Goal: Task Accomplishment & Management: Use online tool/utility

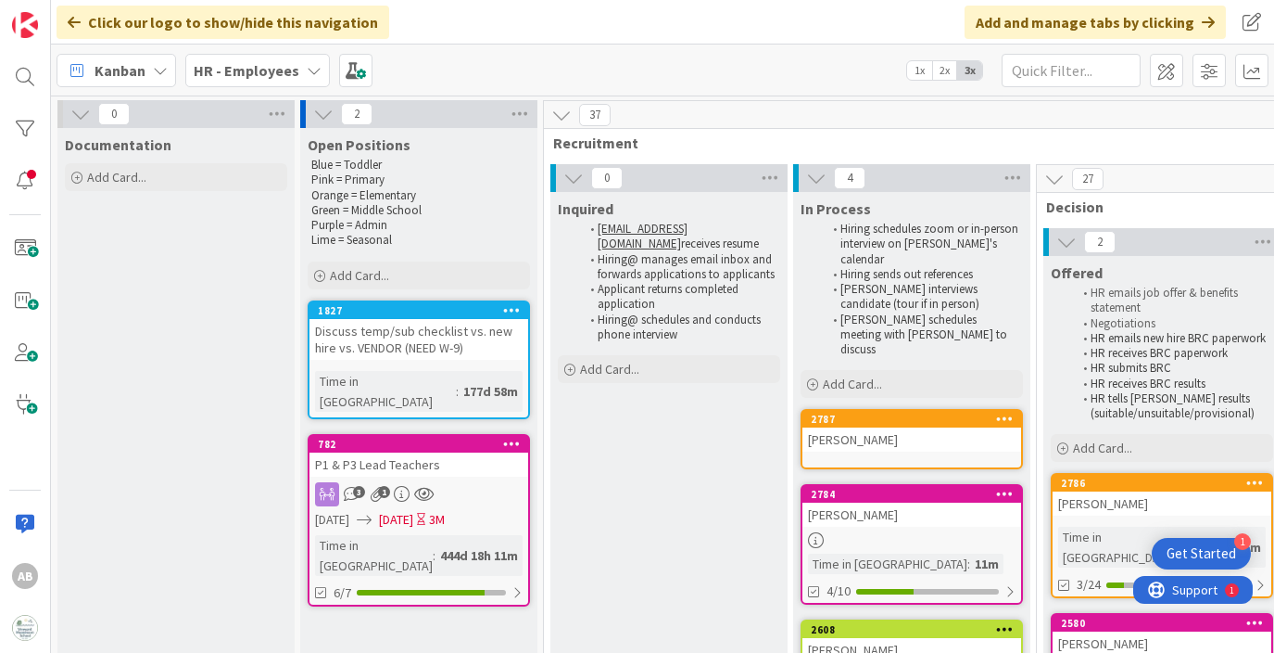
scroll to position [118, 745]
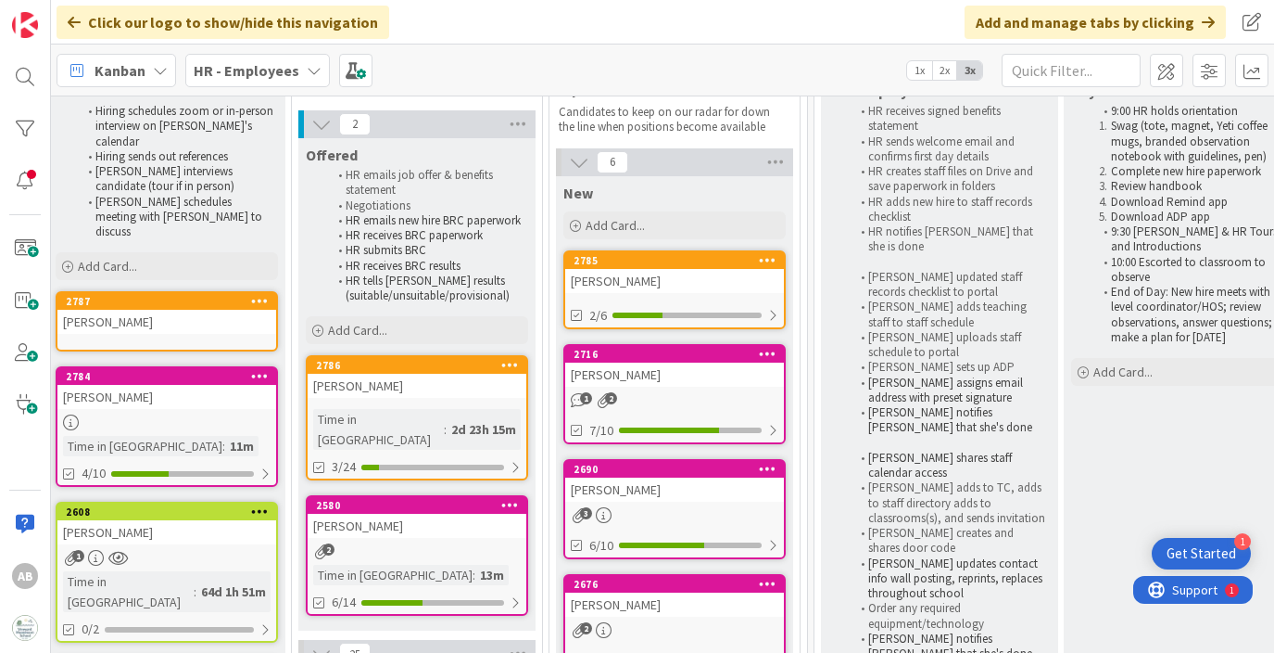
click at [279, 80] on span "HR - Employees" at bounding box center [247, 70] width 106 height 22
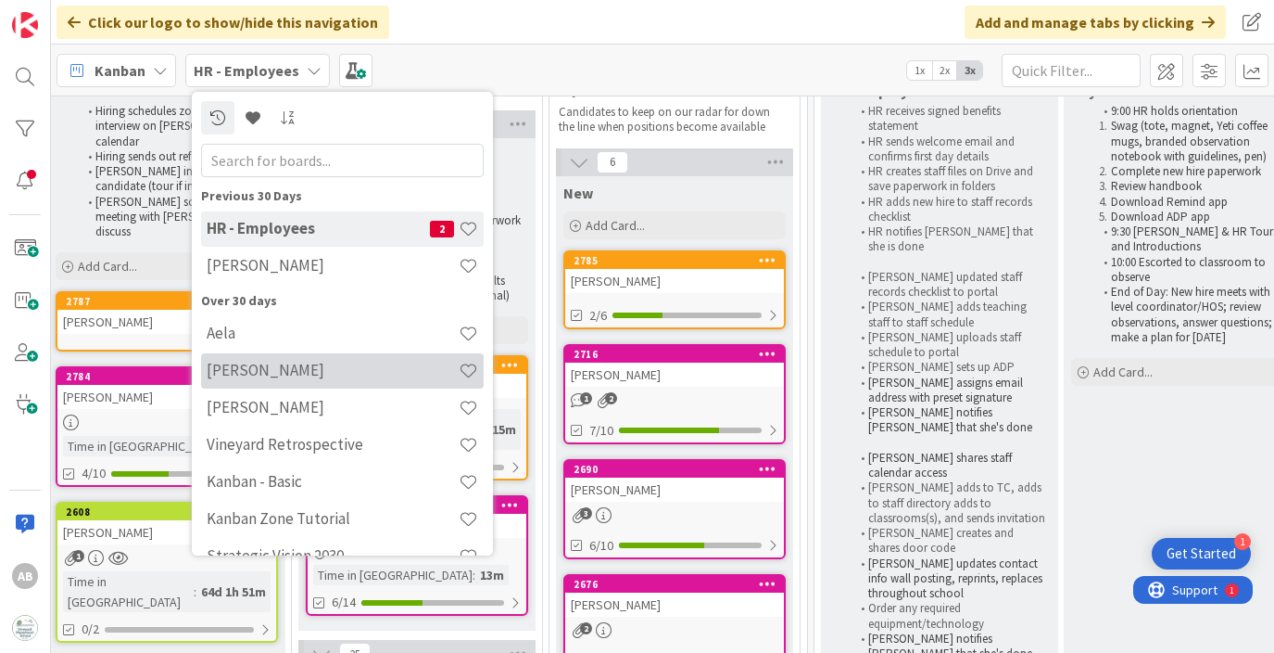
click at [260, 374] on h4 "[PERSON_NAME]" at bounding box center [333, 370] width 252 height 19
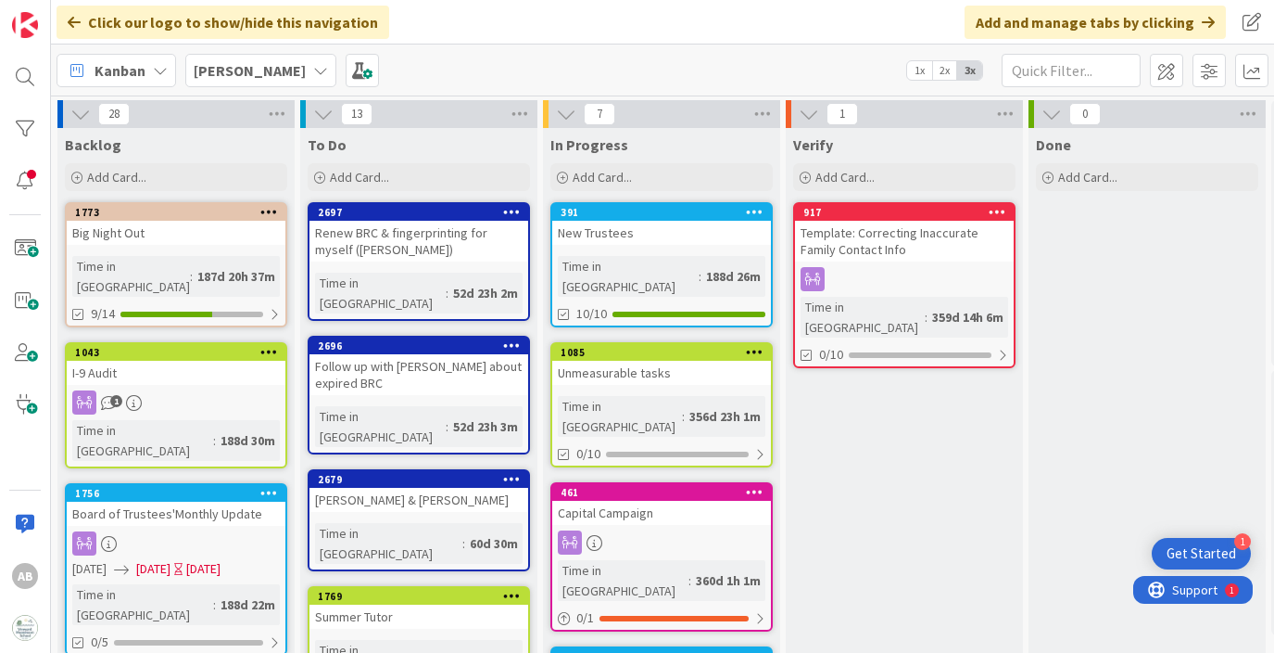
click at [234, 70] on b "[PERSON_NAME]" at bounding box center [250, 70] width 112 height 19
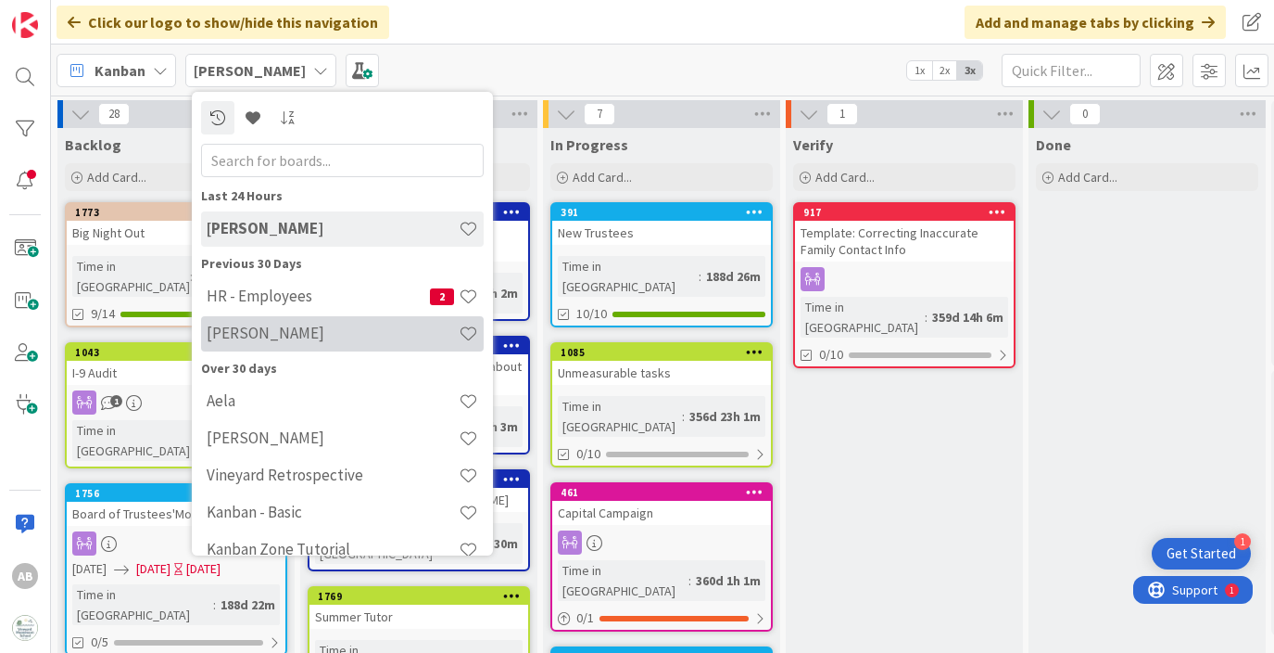
click at [280, 328] on h4 "[PERSON_NAME]" at bounding box center [333, 332] width 252 height 19
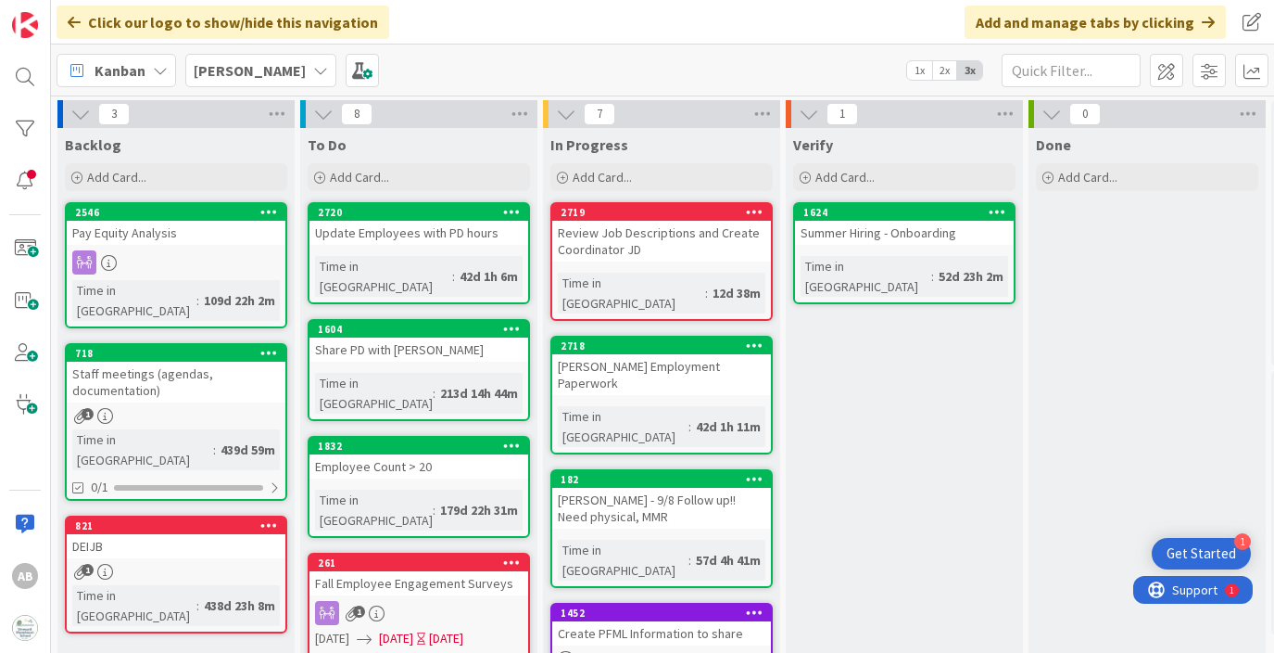
click at [200, 61] on b "[PERSON_NAME]" at bounding box center [250, 70] width 112 height 19
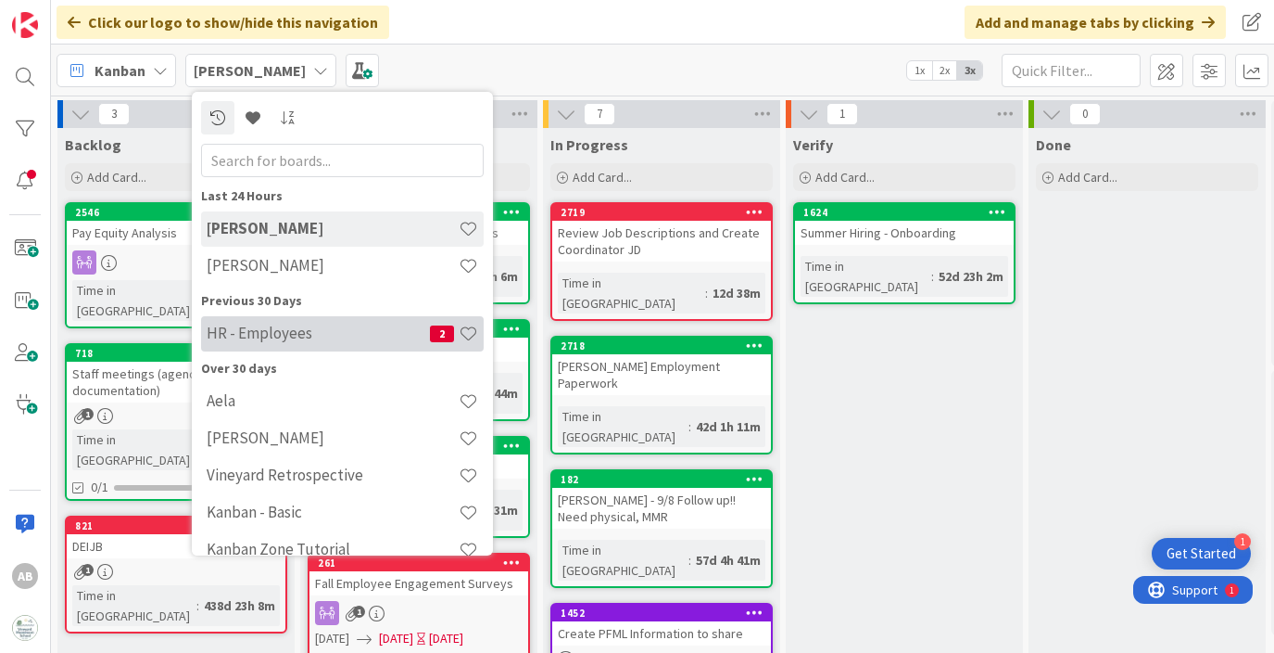
click at [309, 328] on h4 "HR - Employees" at bounding box center [318, 332] width 223 height 19
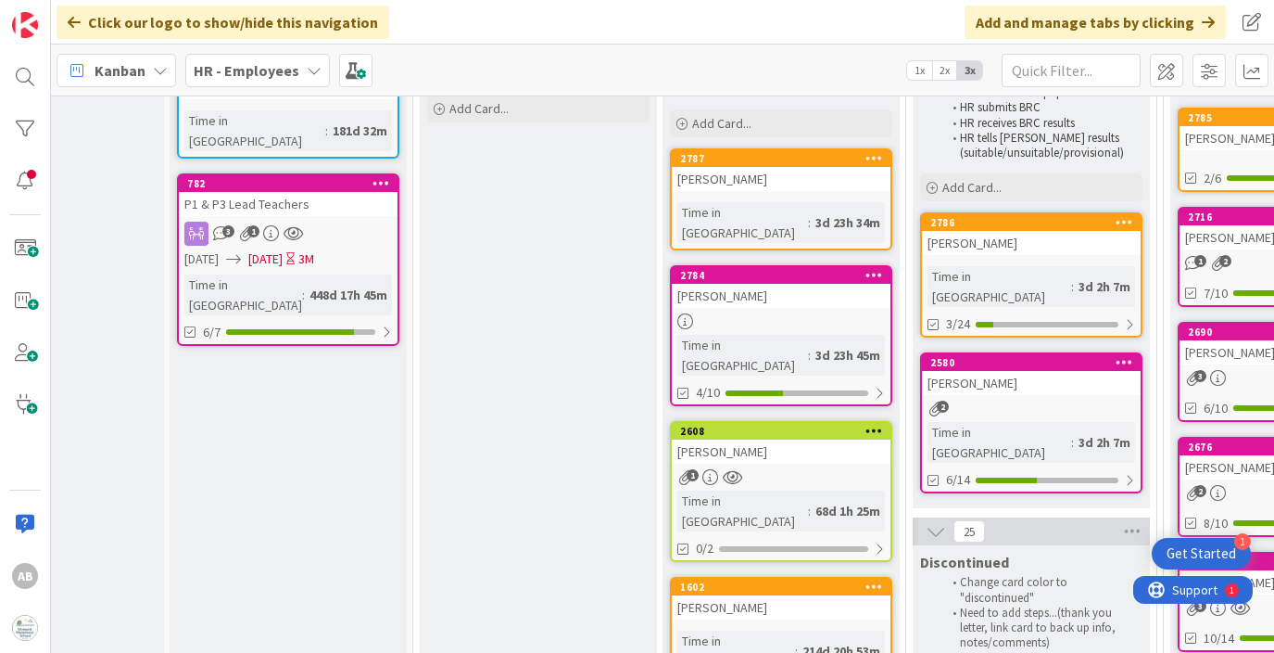
scroll to position [267, 131]
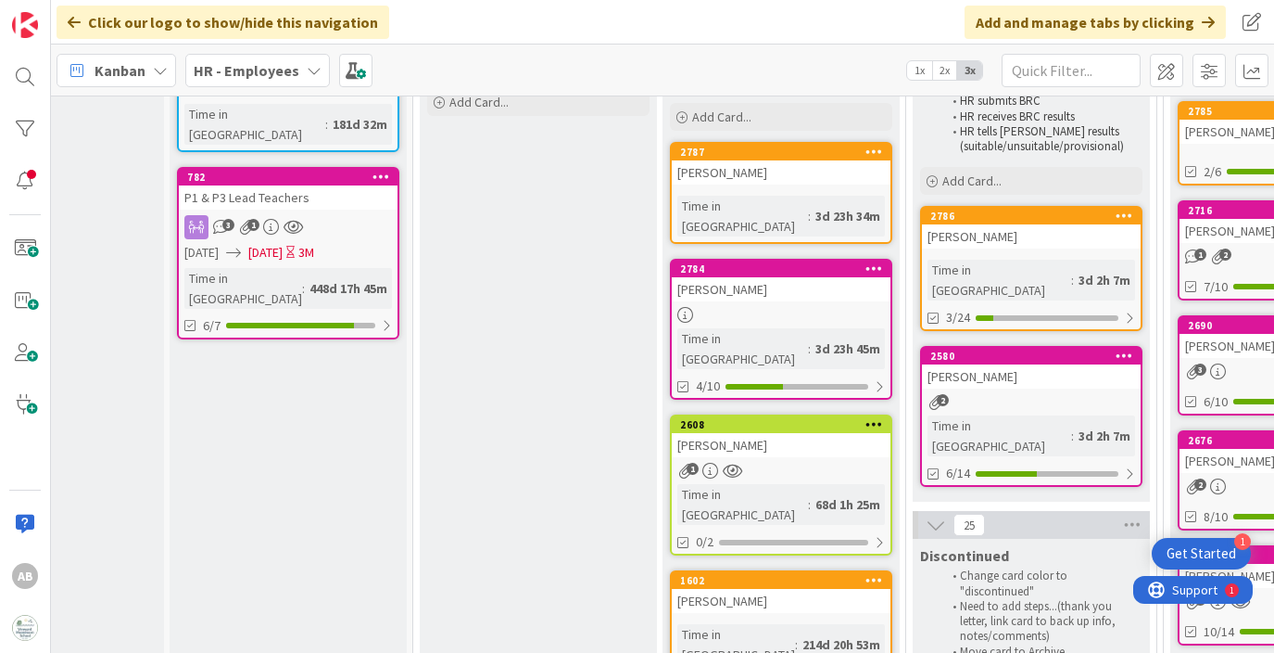
click at [1029, 247] on div "[PERSON_NAME]" at bounding box center [1031, 236] width 219 height 24
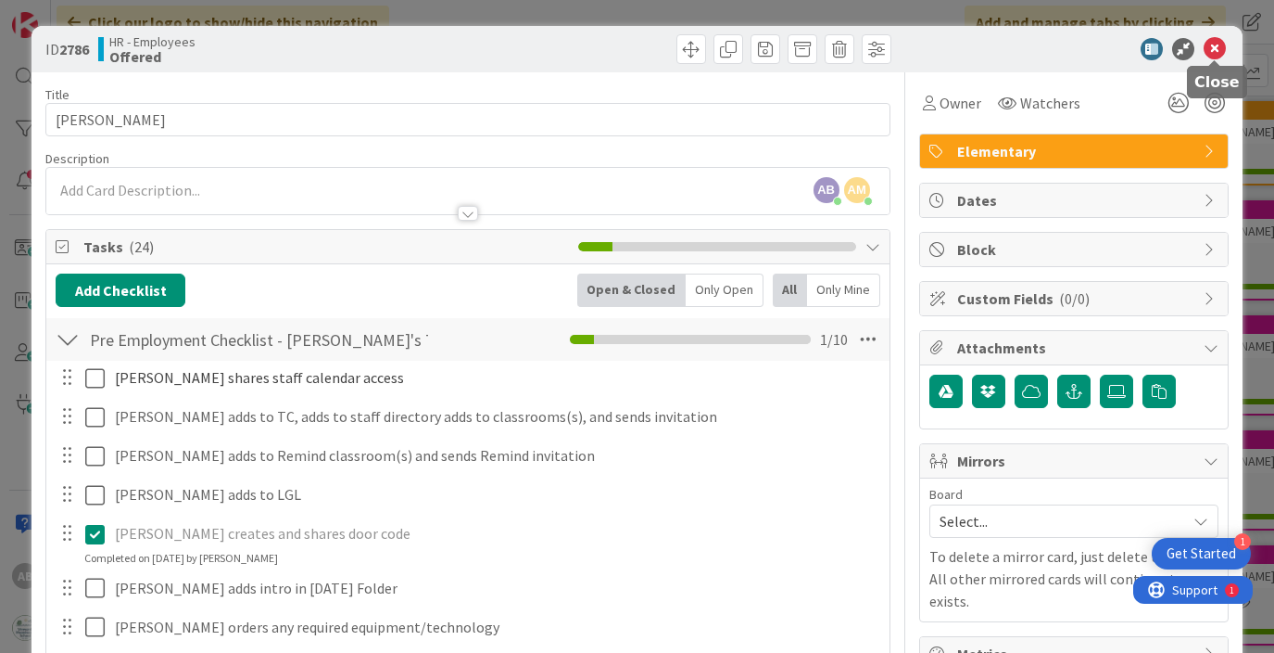
click at [1213, 49] on icon at bounding box center [1215, 49] width 22 height 22
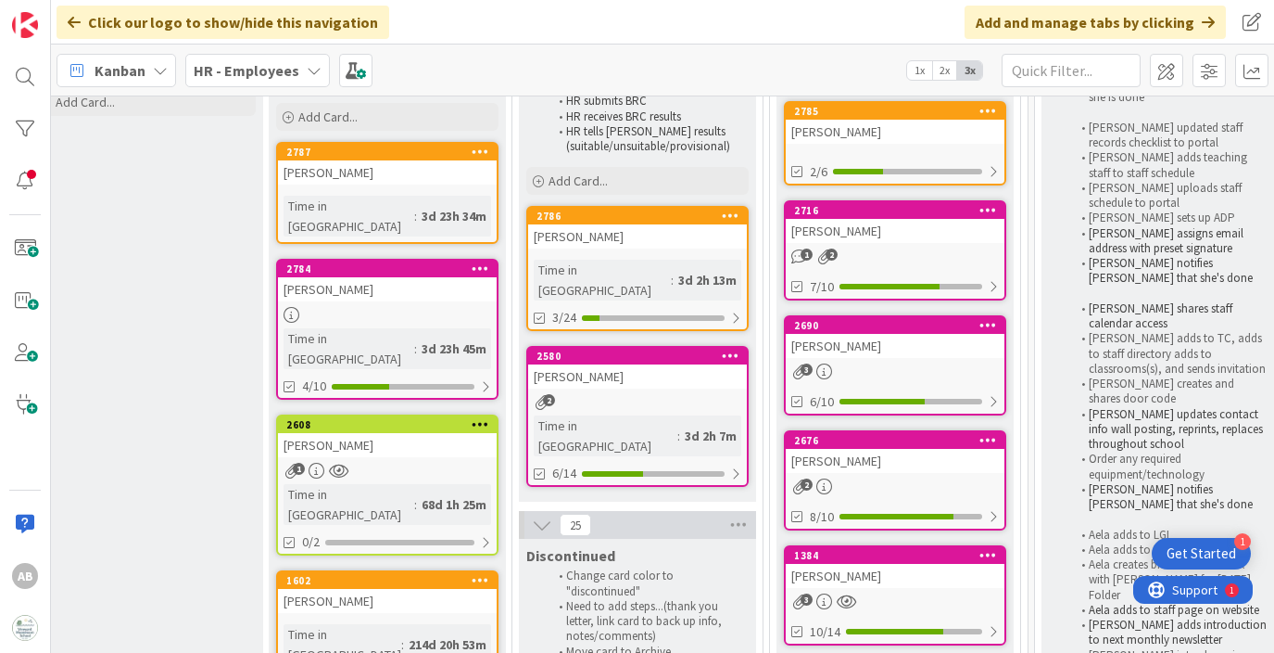
scroll to position [267, 526]
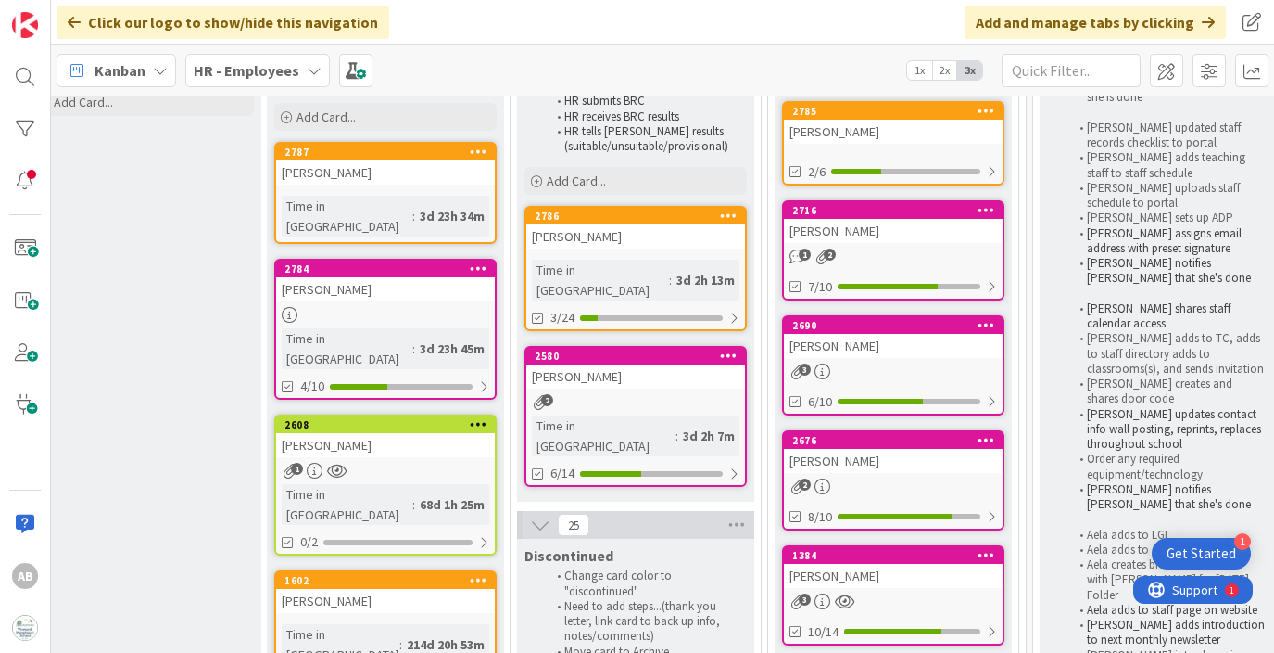
click at [672, 270] on div "3d 2h 13m" at bounding box center [706, 280] width 68 height 20
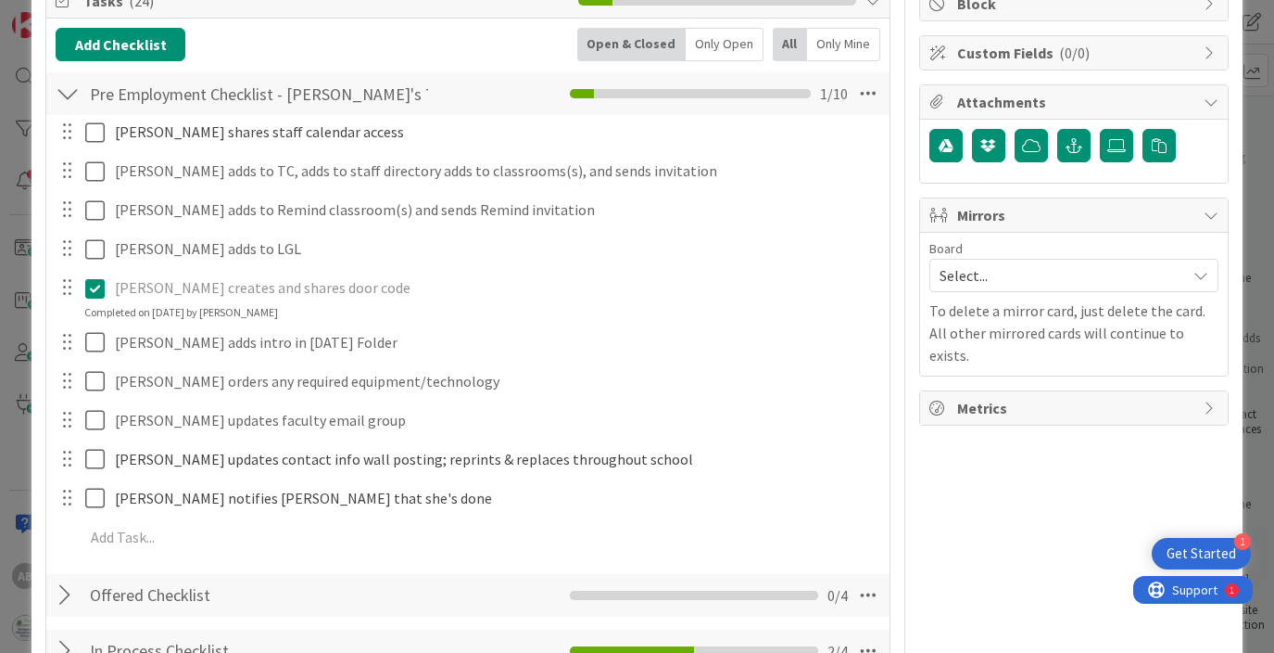
scroll to position [363, 0]
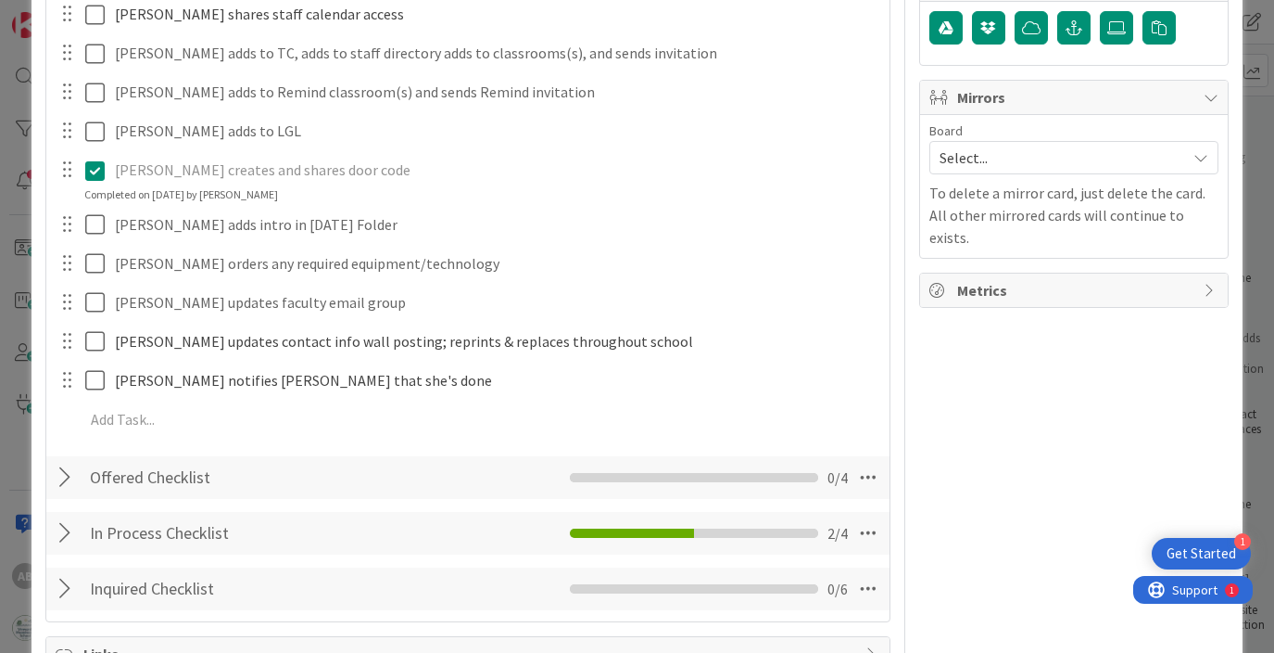
click at [60, 478] on div at bounding box center [68, 477] width 24 height 33
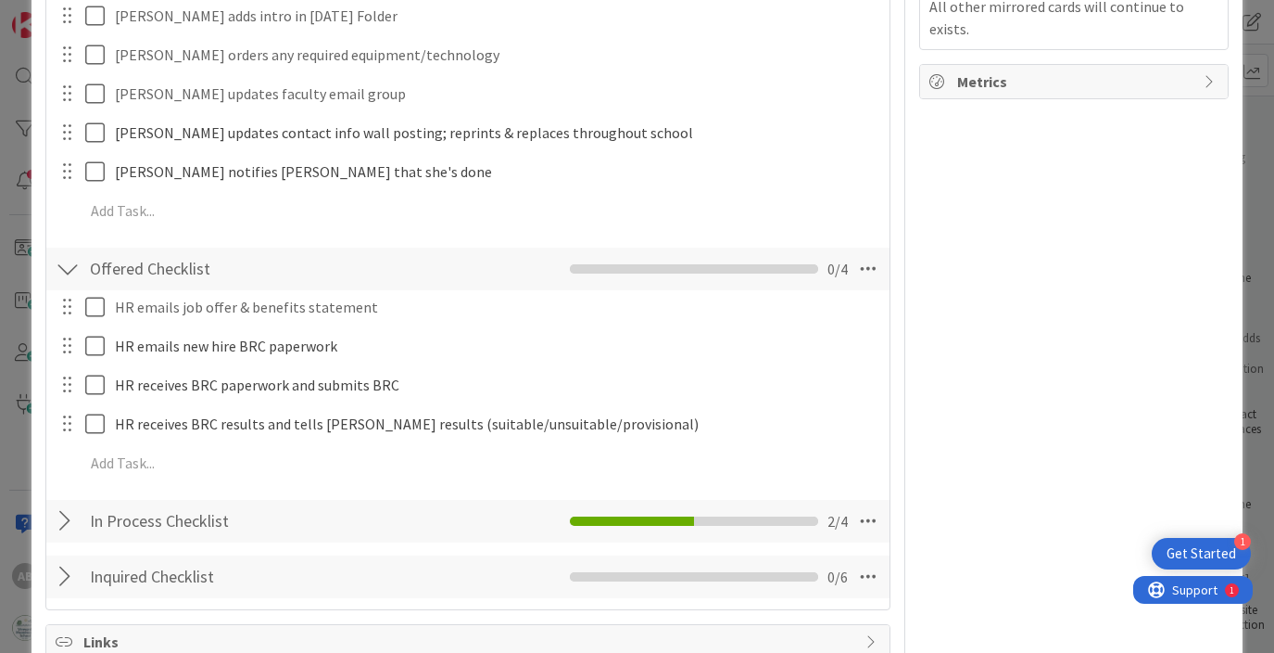
scroll to position [584, 0]
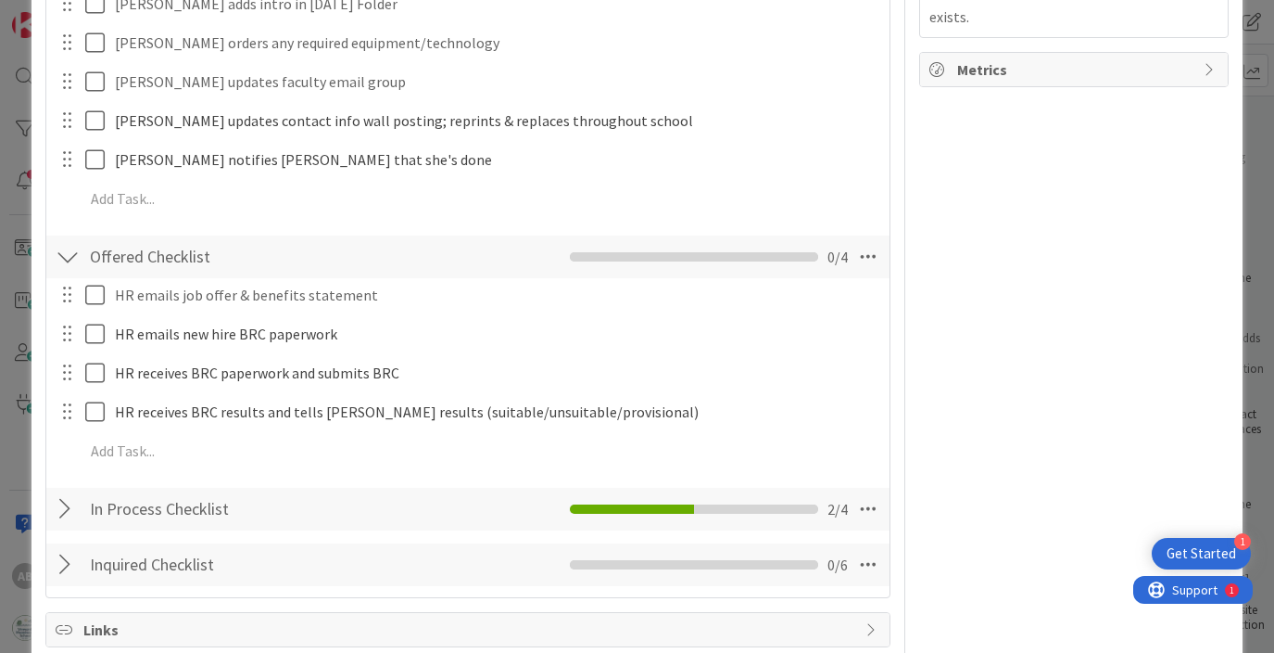
click at [66, 510] on div at bounding box center [68, 508] width 24 height 33
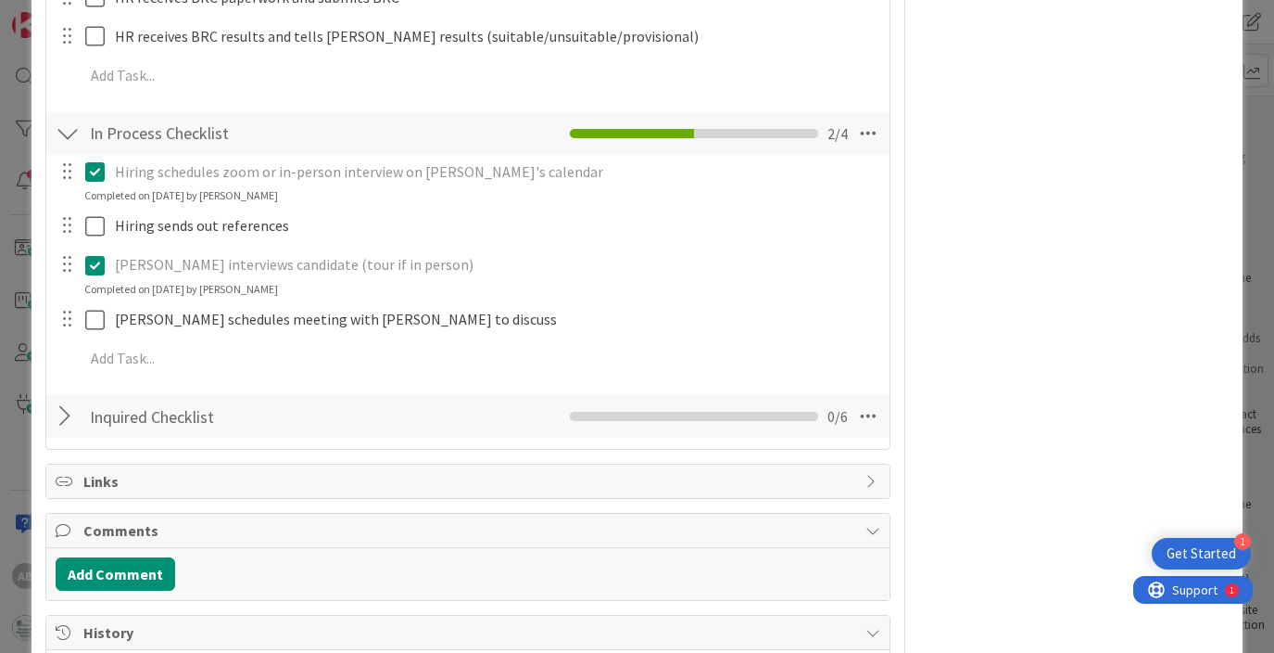
scroll to position [960, 0]
click at [60, 421] on div at bounding box center [68, 415] width 24 height 33
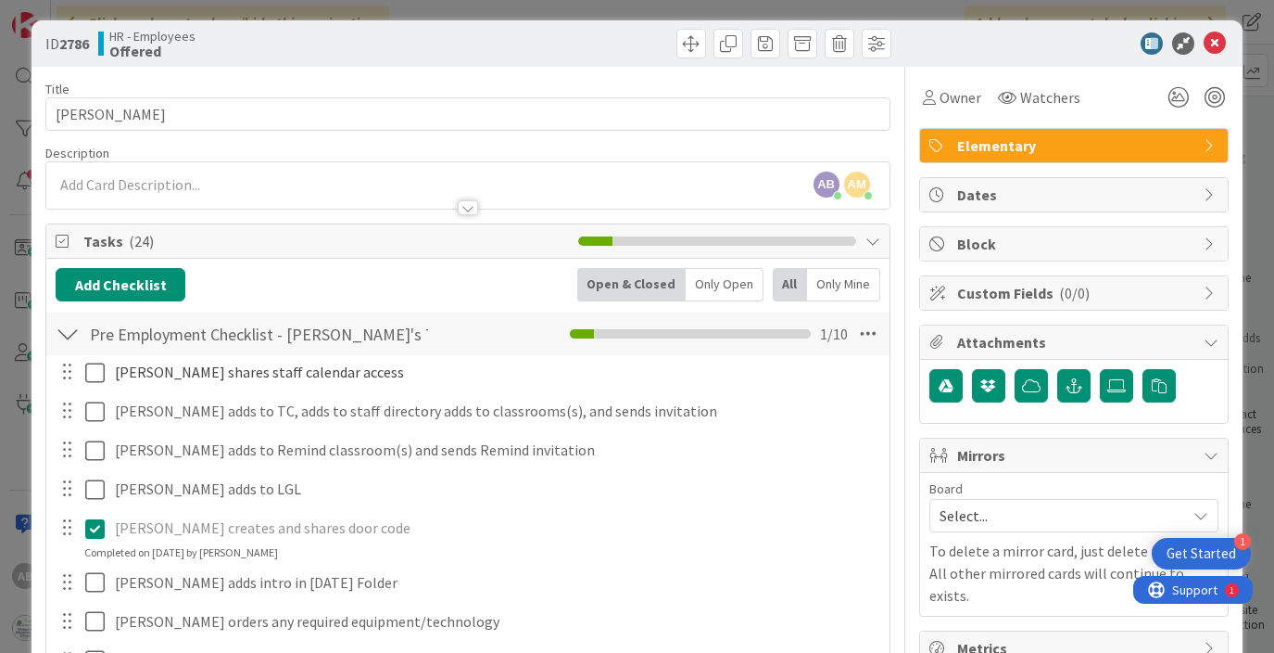
scroll to position [0, 0]
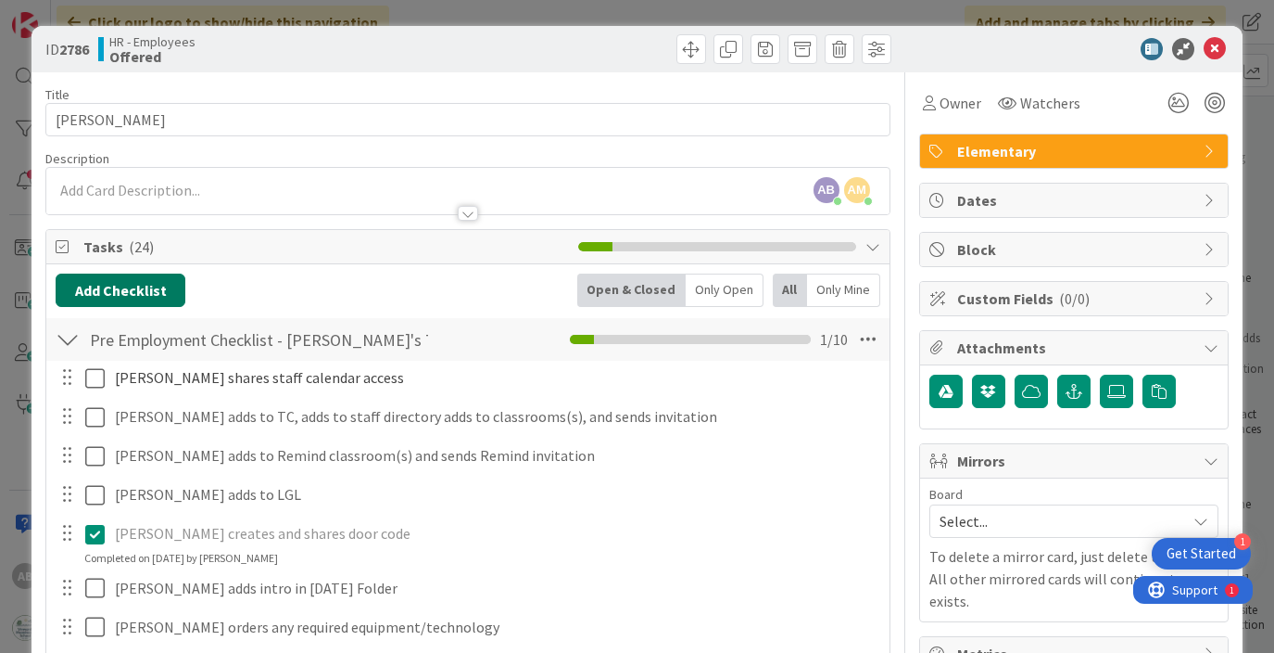
click at [124, 285] on button "Add Checklist" at bounding box center [121, 289] width 130 height 33
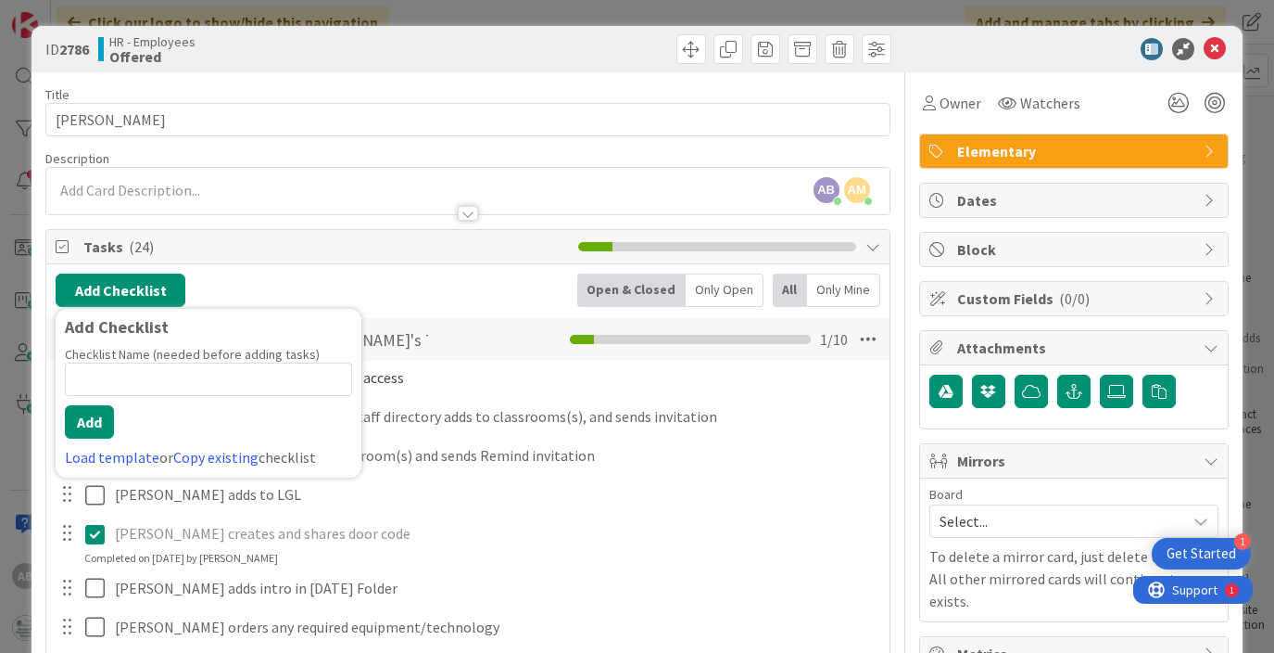
click at [123, 466] on div "Load template or Copy existing checklist" at bounding box center [208, 457] width 287 height 22
click at [121, 461] on link "Load template" at bounding box center [112, 457] width 95 height 19
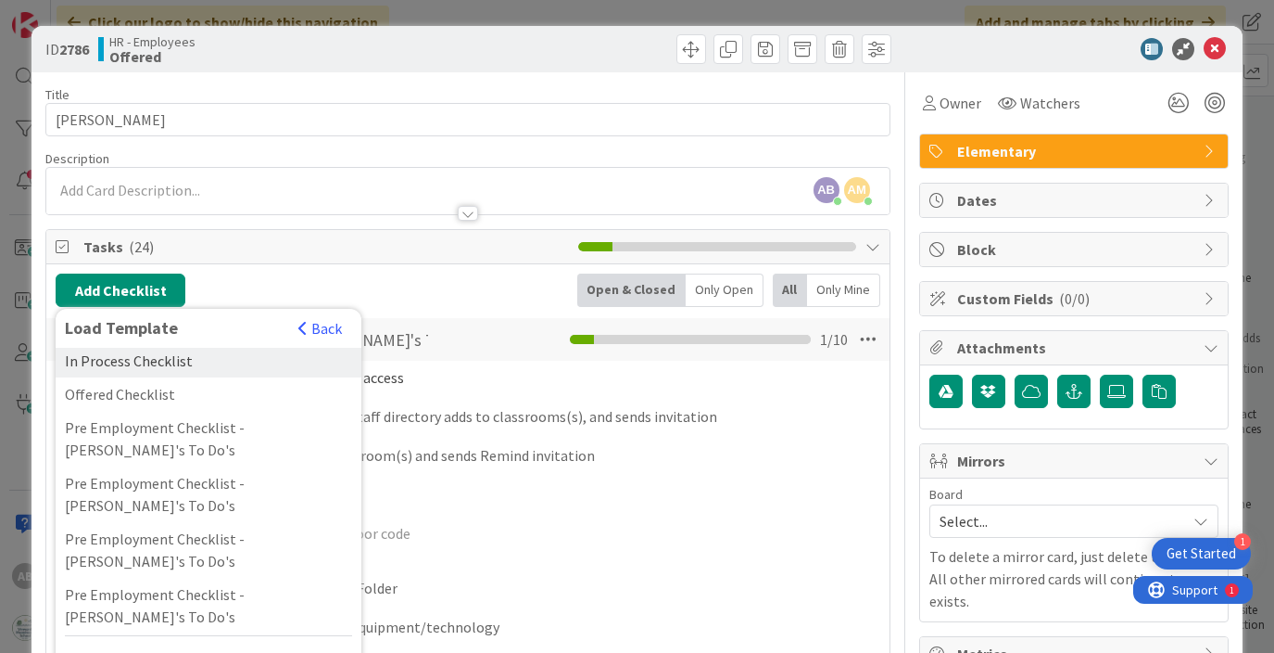
scroll to position [100, 0]
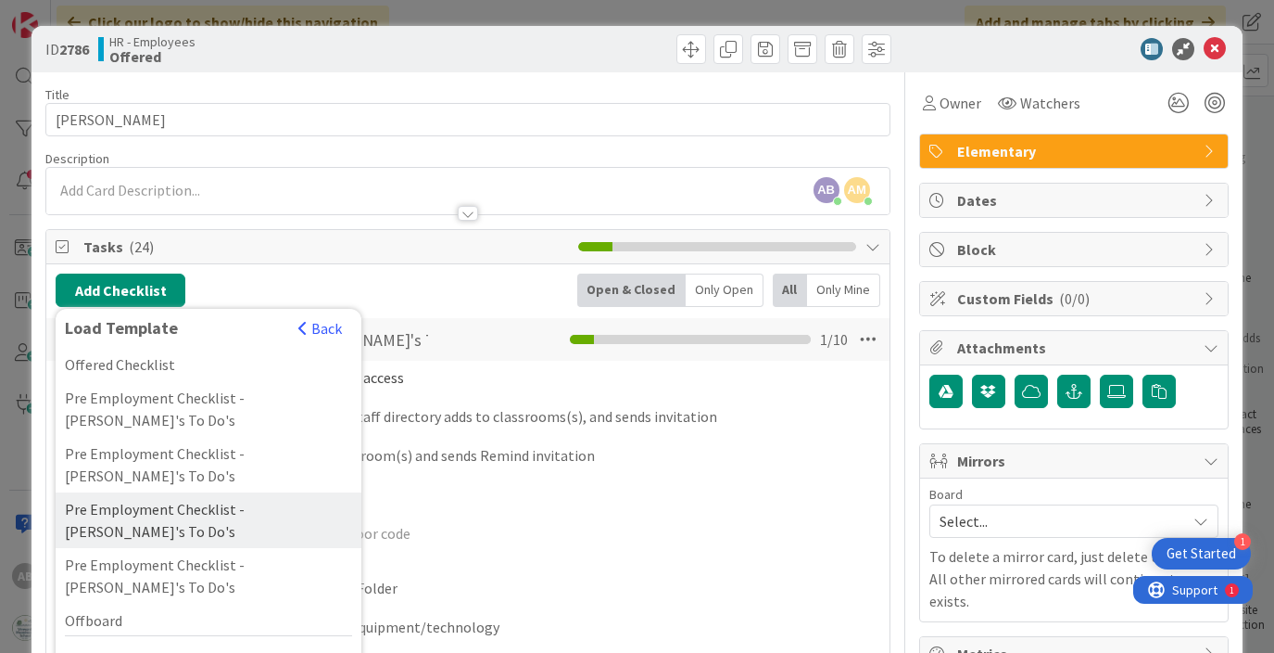
click at [266, 492] on div "Pre Employment Checklist - [PERSON_NAME]'s To Do's" at bounding box center [209, 520] width 306 height 56
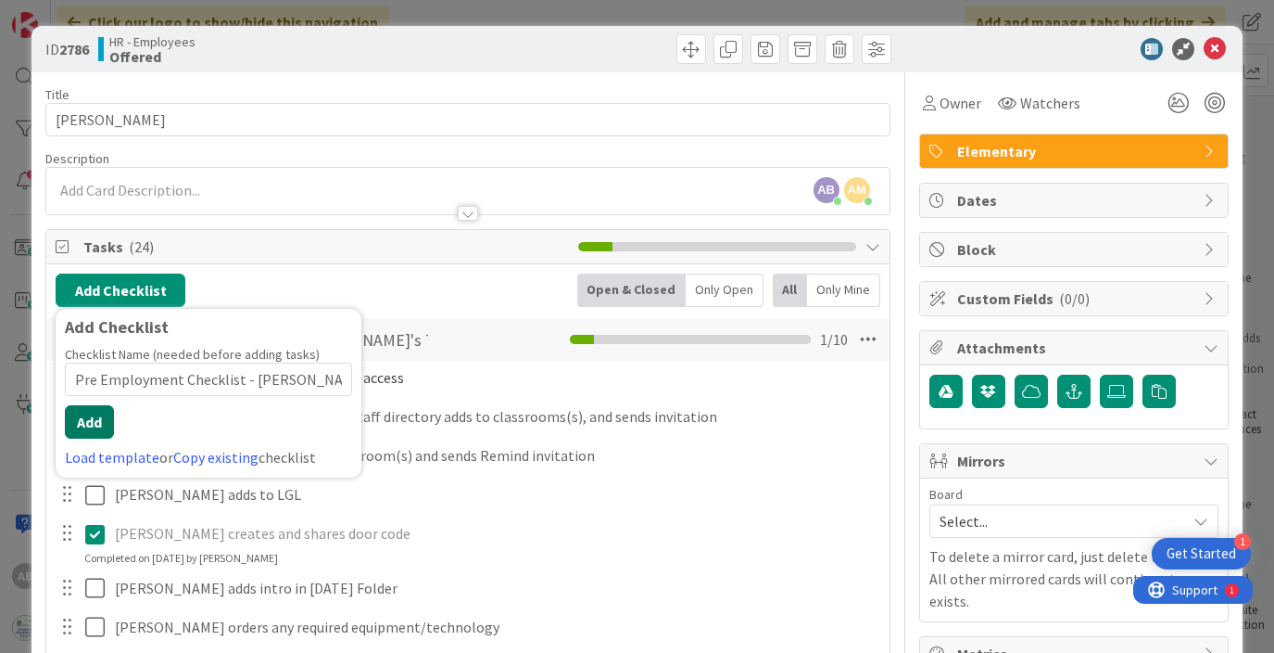
click at [93, 421] on button "Add" at bounding box center [89, 421] width 49 height 33
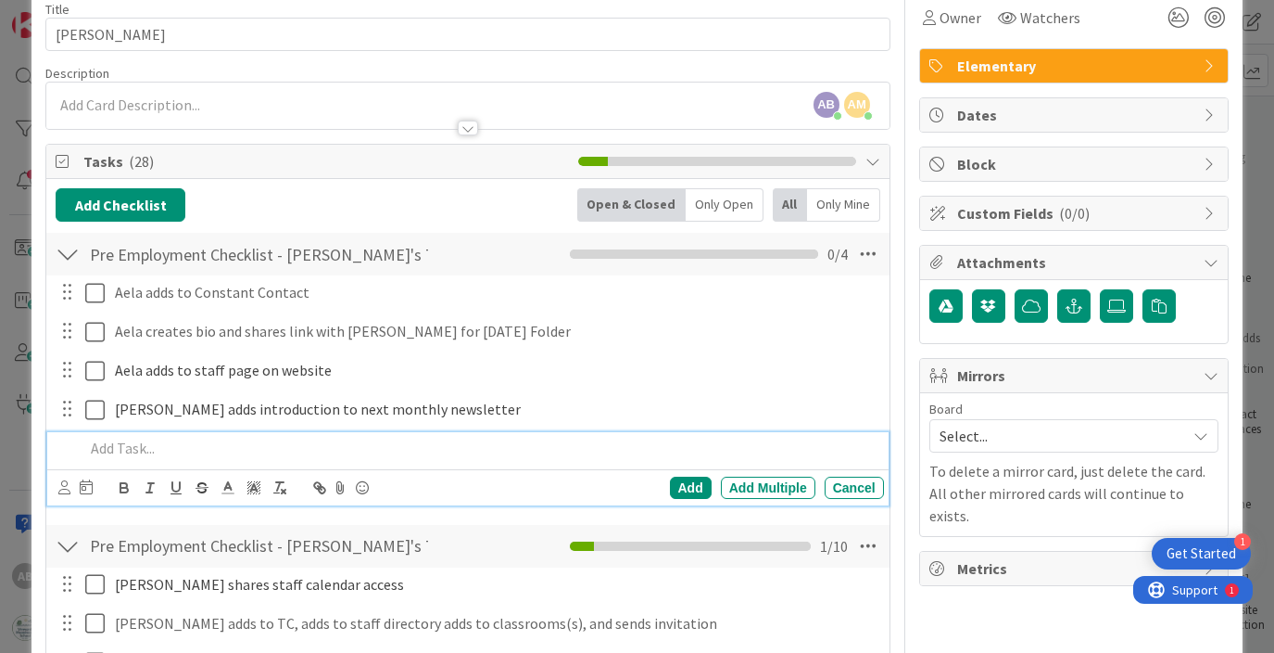
scroll to position [95, 0]
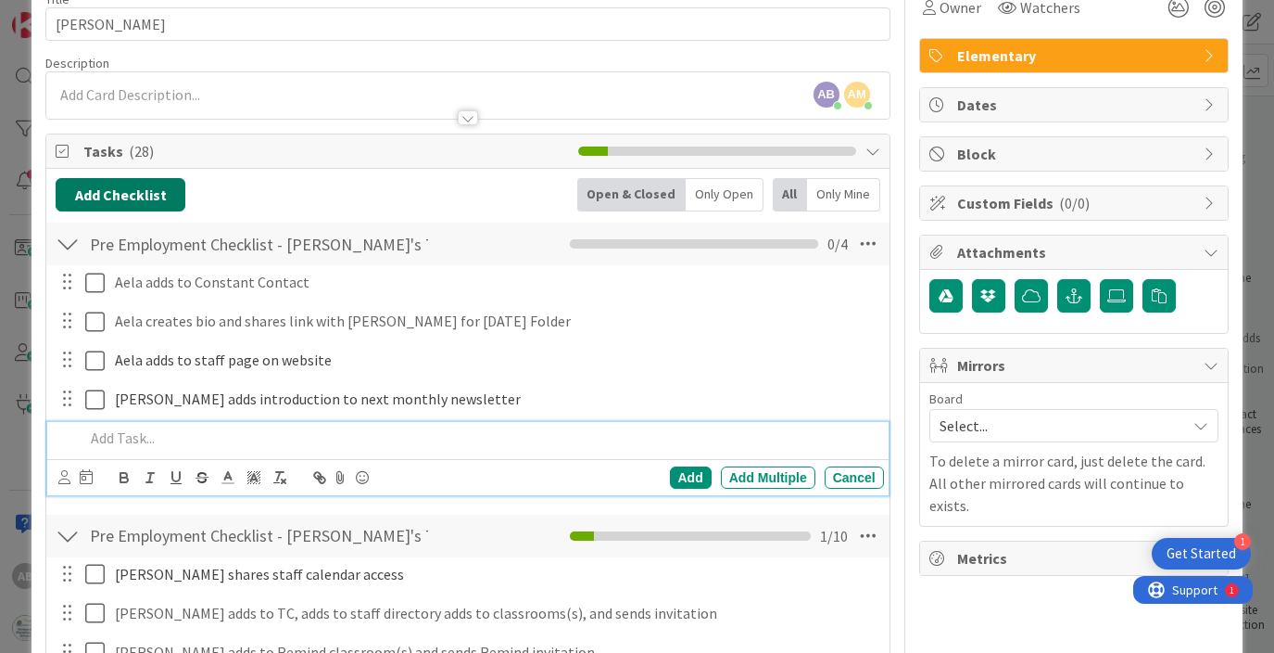
click at [112, 197] on button "Add Checklist" at bounding box center [121, 194] width 130 height 33
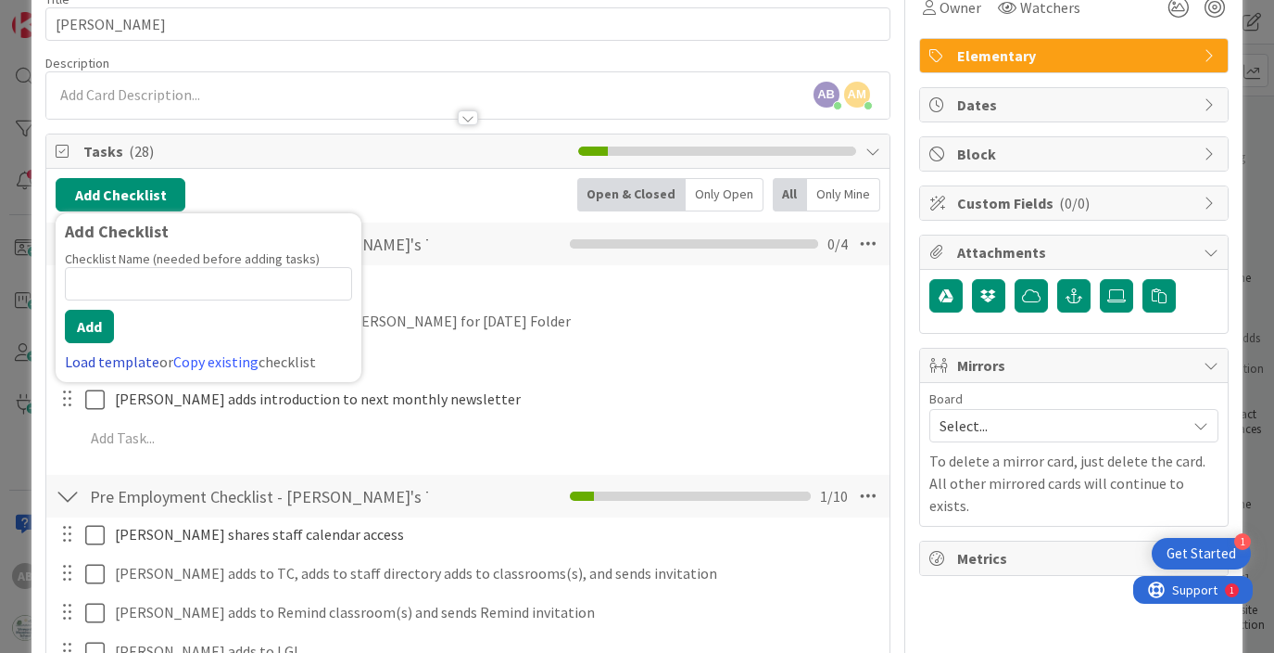
click at [120, 360] on link "Load template" at bounding box center [112, 361] width 95 height 19
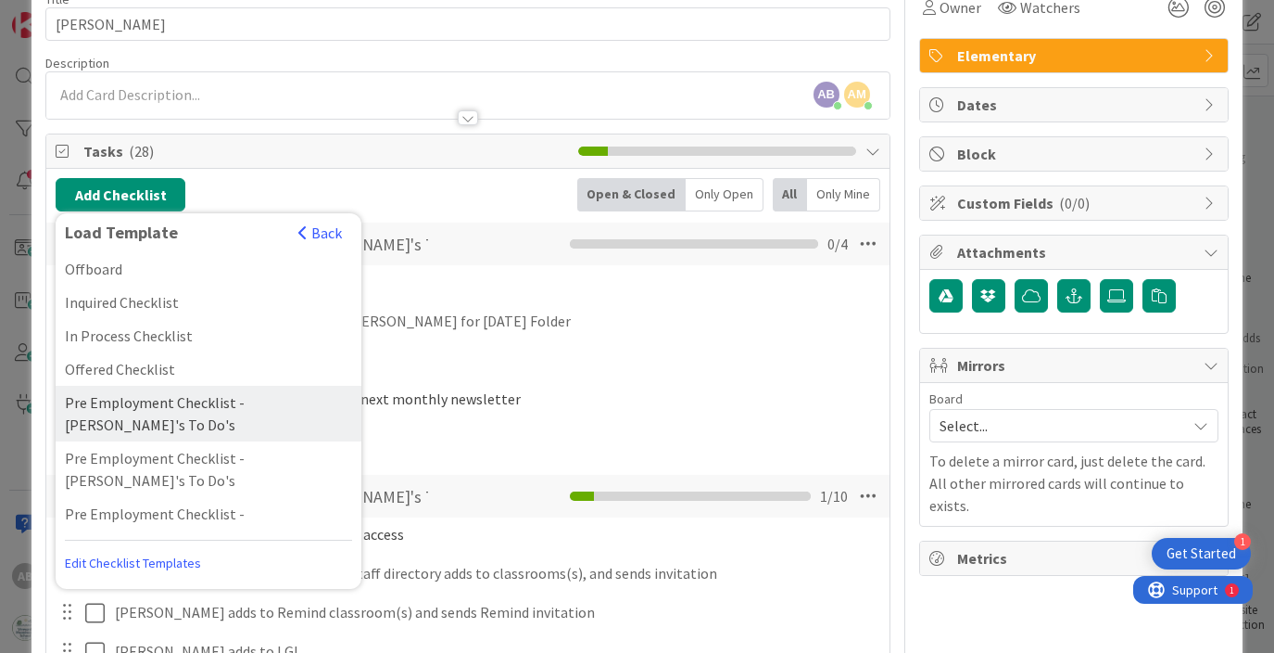
click at [217, 405] on div "Pre Employment Checklist - [PERSON_NAME]'s To Do's" at bounding box center [209, 414] width 306 height 56
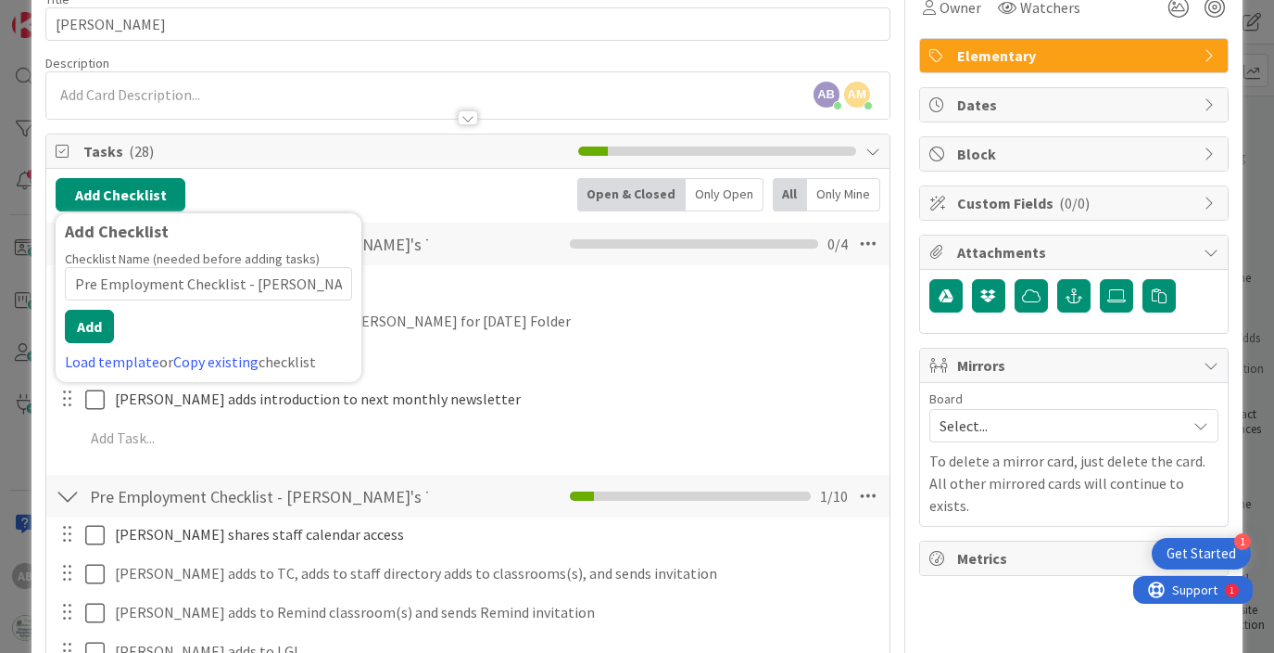
click at [123, 372] on div "Load template or Copy existing checklist" at bounding box center [208, 361] width 287 height 22
click at [120, 366] on link "Load template" at bounding box center [112, 361] width 95 height 19
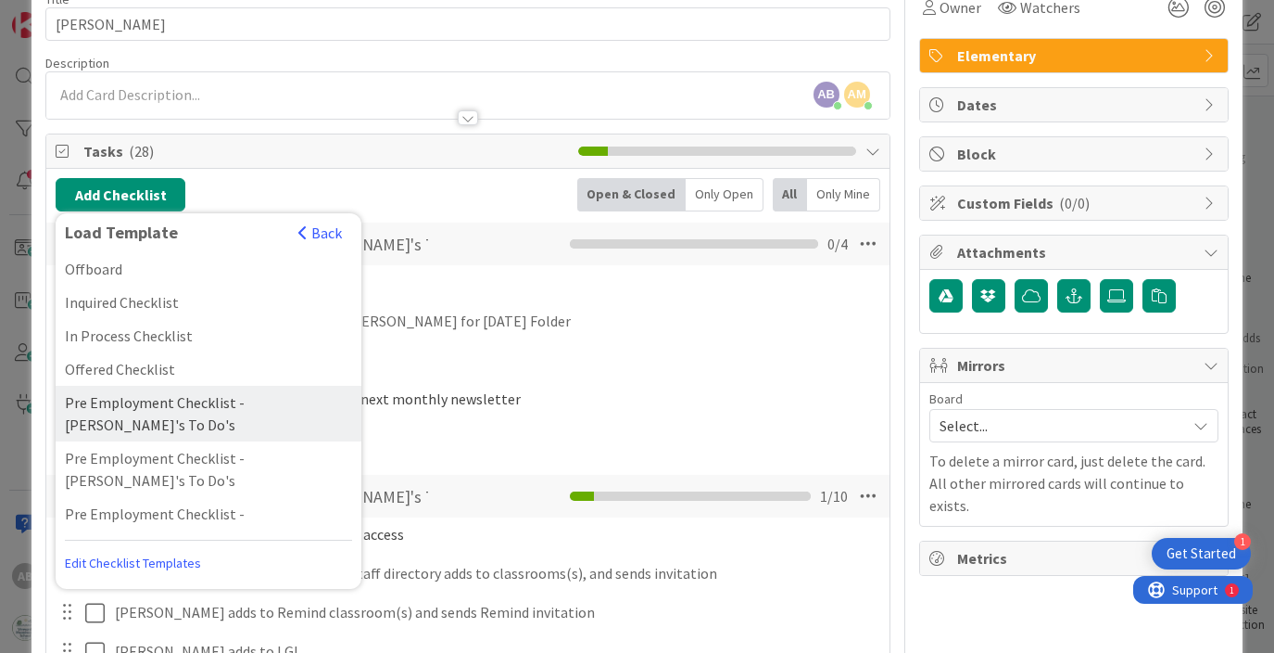
click at [165, 403] on div "Pre Employment Checklist - [PERSON_NAME]'s To Do's" at bounding box center [209, 414] width 306 height 56
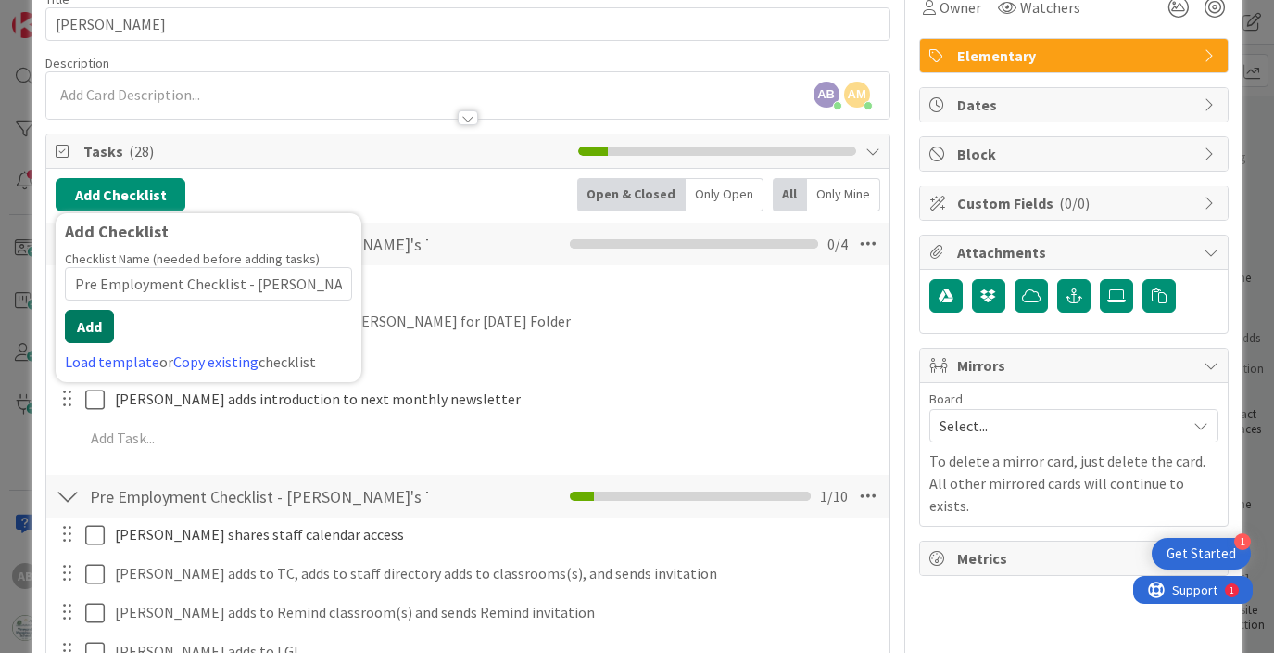
click at [97, 318] on button "Add" at bounding box center [89, 326] width 49 height 33
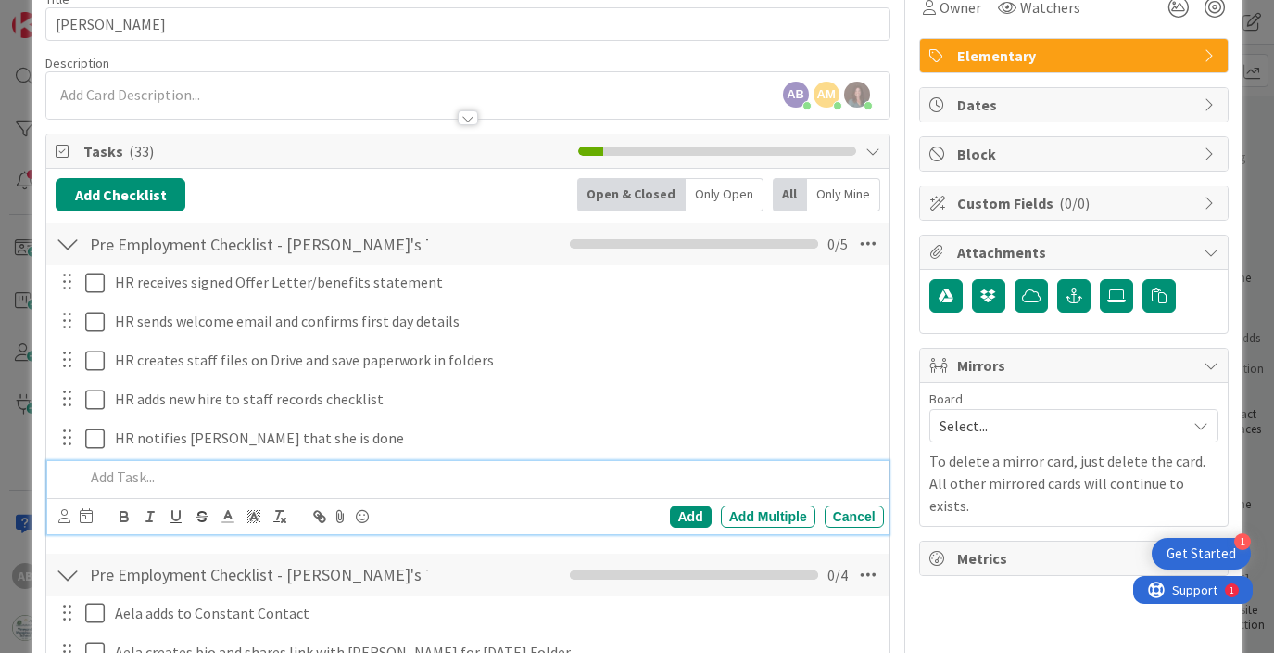
scroll to position [0, 0]
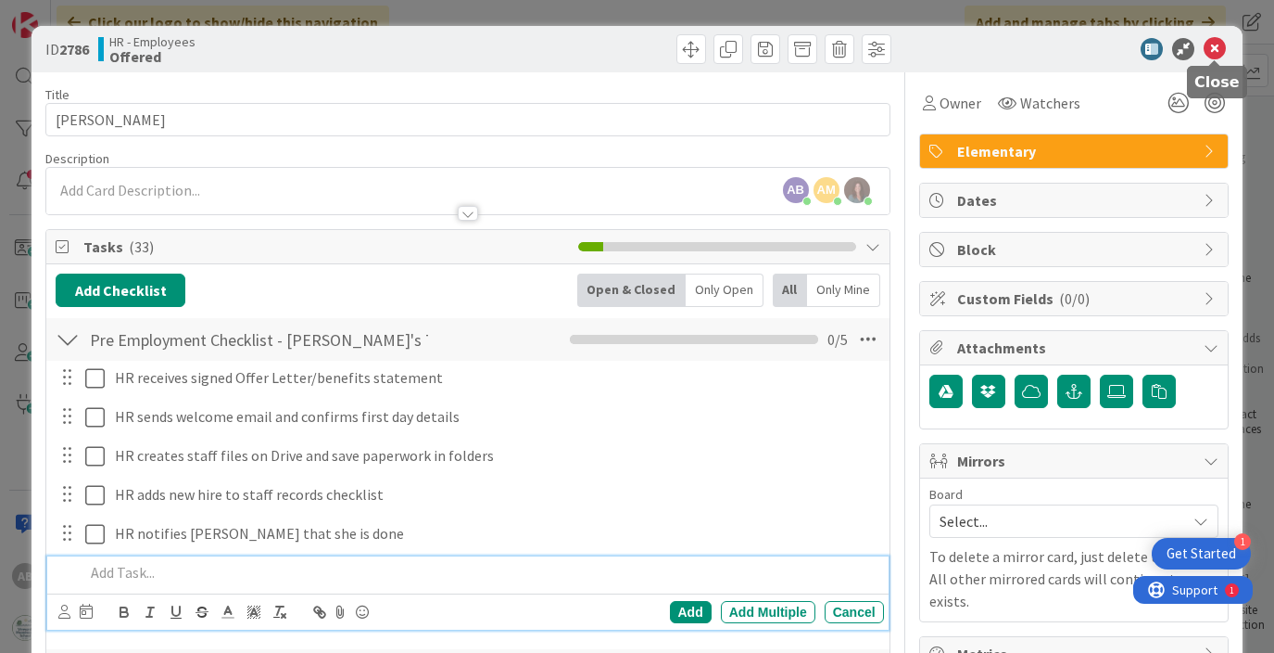
click at [1216, 44] on icon at bounding box center [1215, 49] width 22 height 22
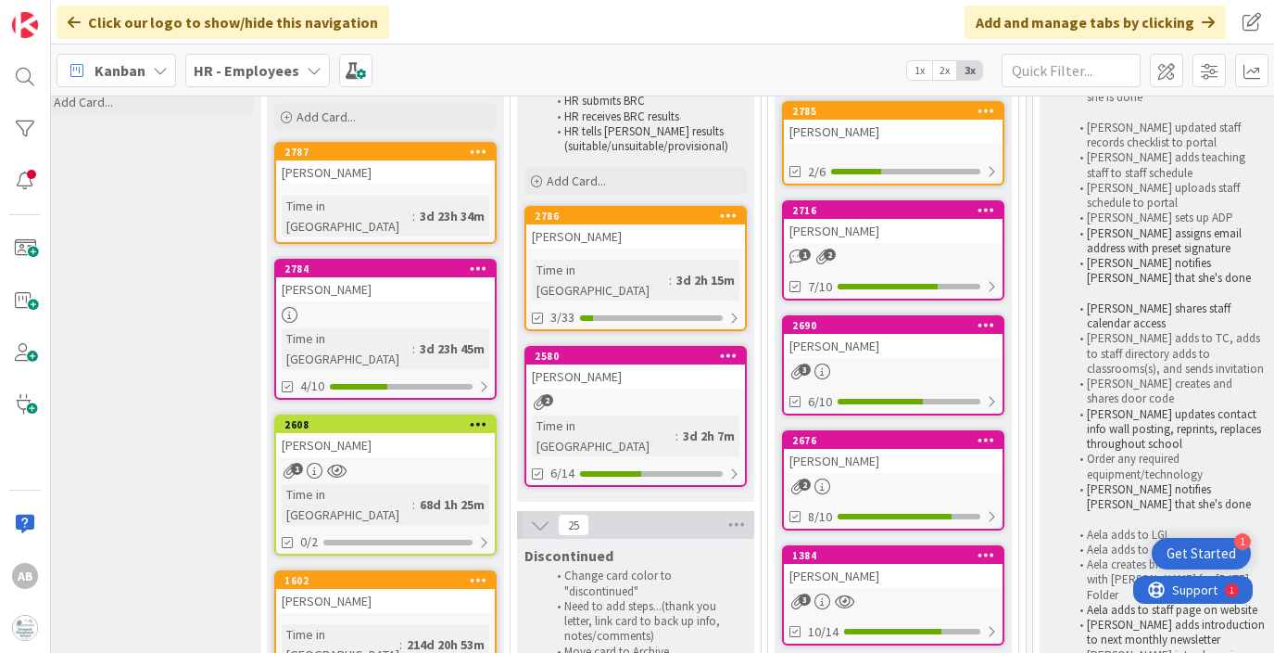
click at [616, 239] on div "[PERSON_NAME]" at bounding box center [635, 236] width 219 height 24
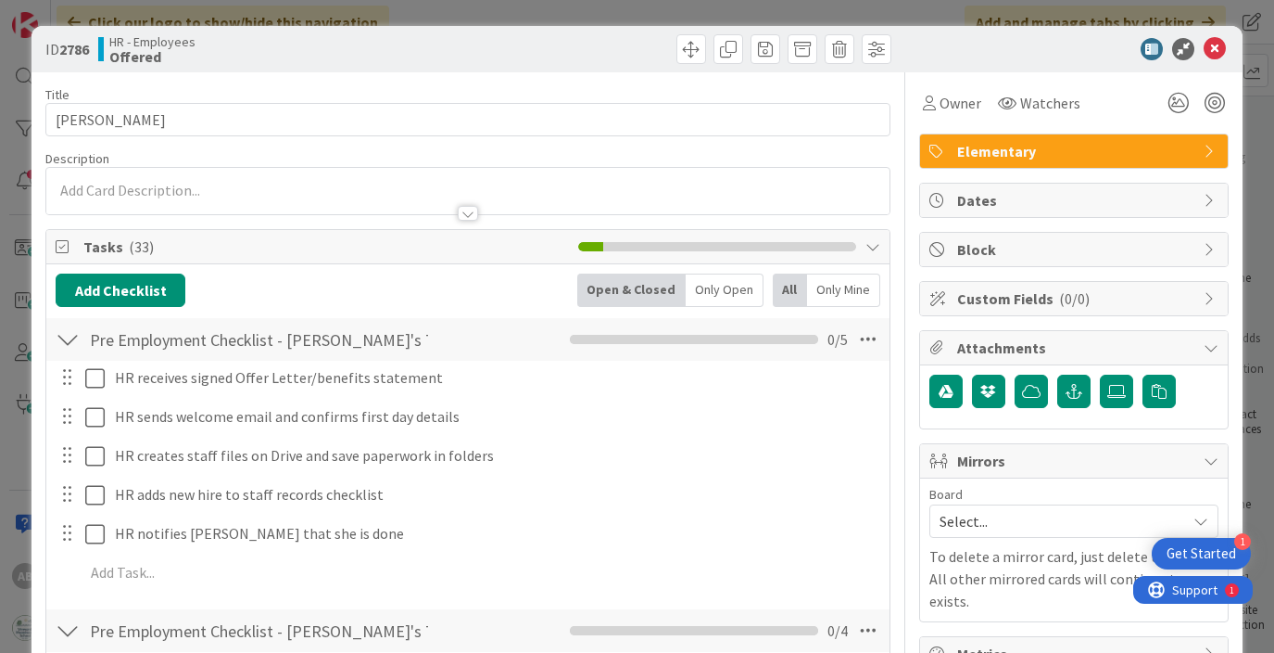
click at [62, 337] on div at bounding box center [68, 339] width 24 height 33
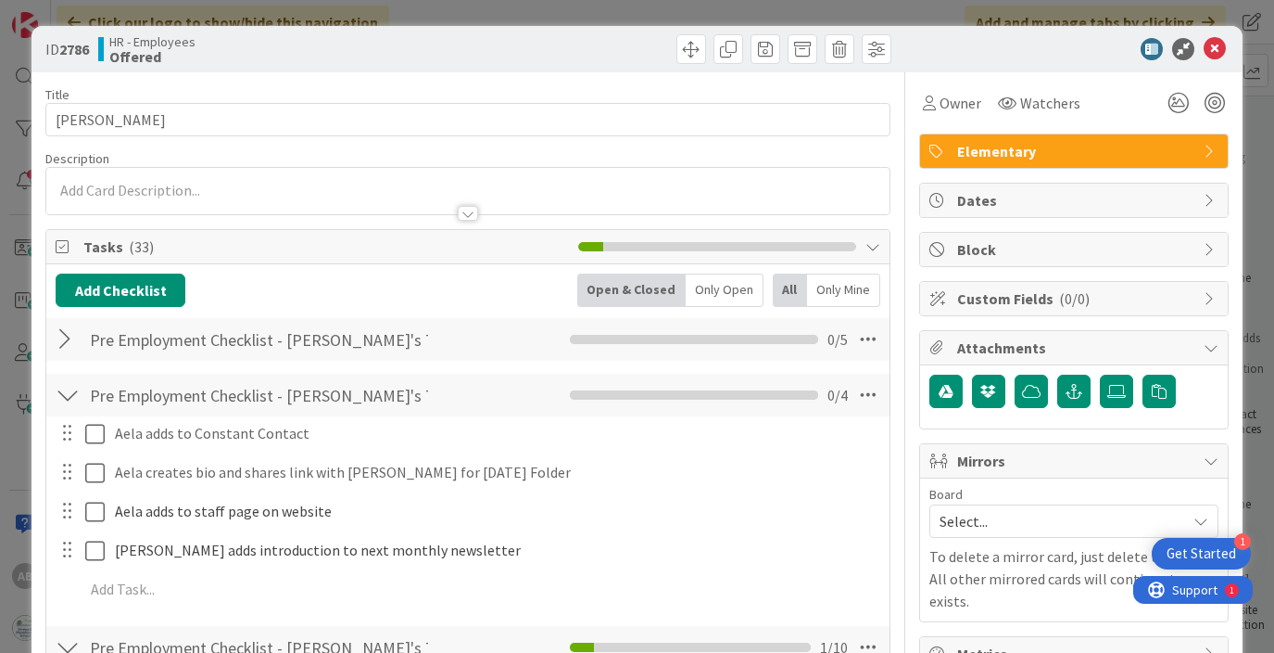
click at [62, 399] on div at bounding box center [68, 394] width 24 height 33
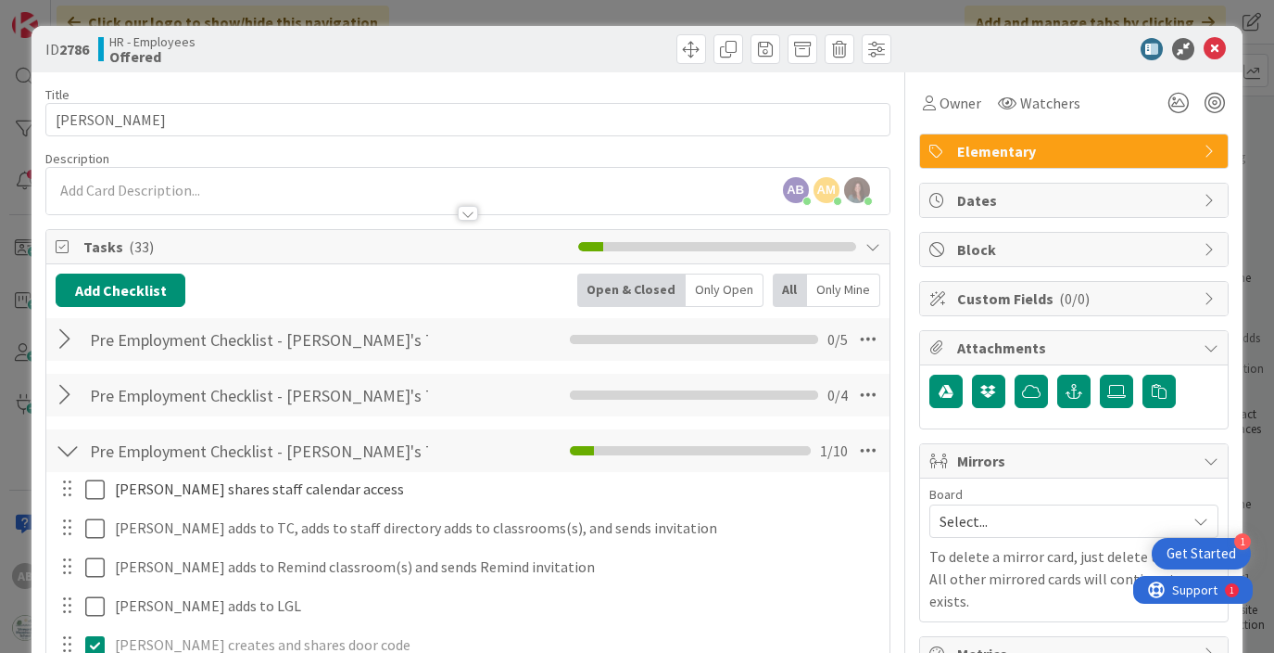
click at [68, 441] on div at bounding box center [68, 450] width 24 height 33
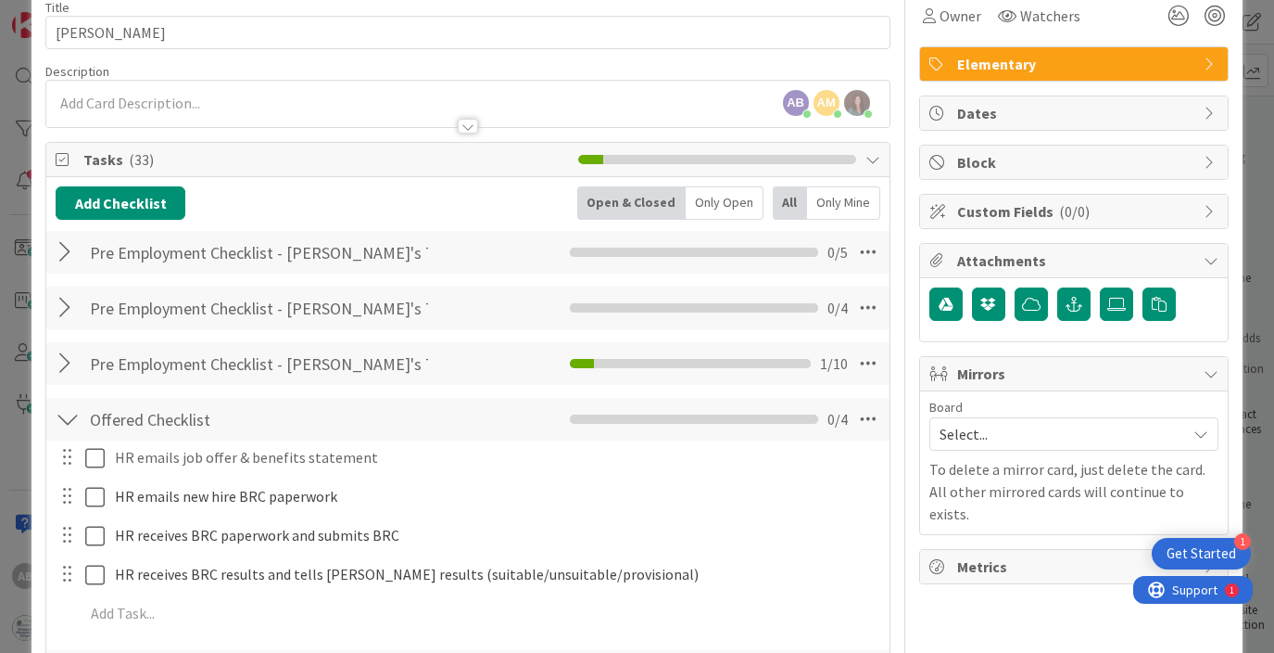
scroll to position [90, 0]
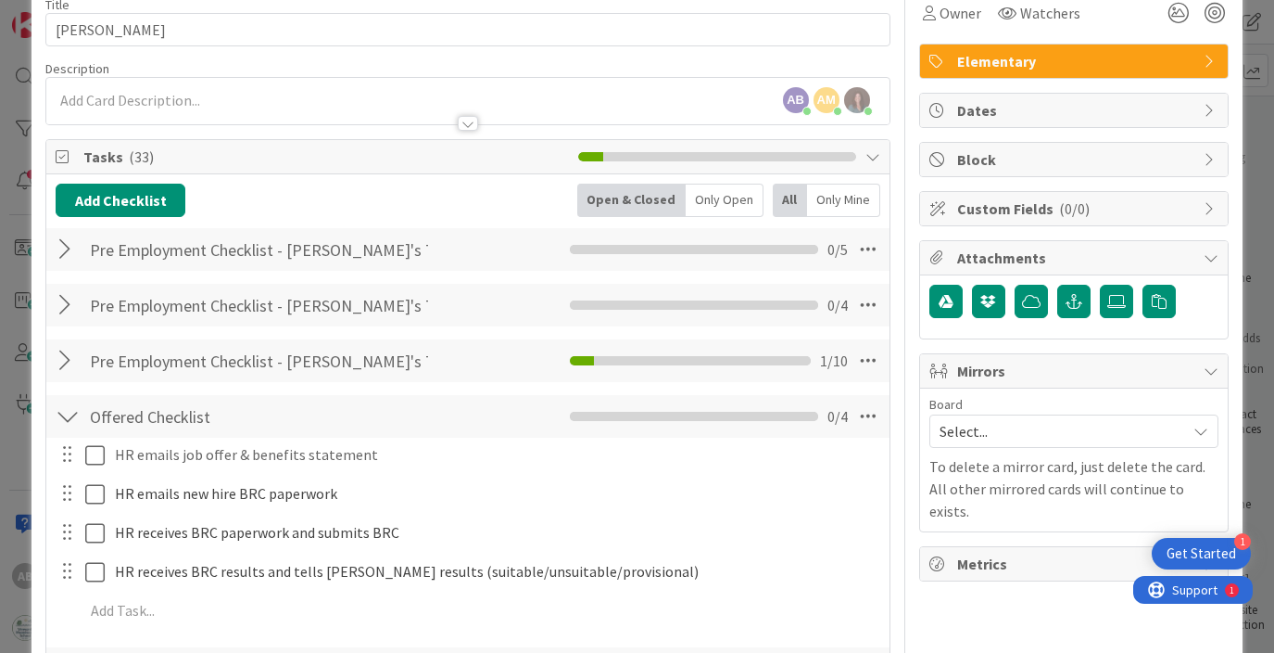
click at [60, 424] on div at bounding box center [68, 415] width 24 height 33
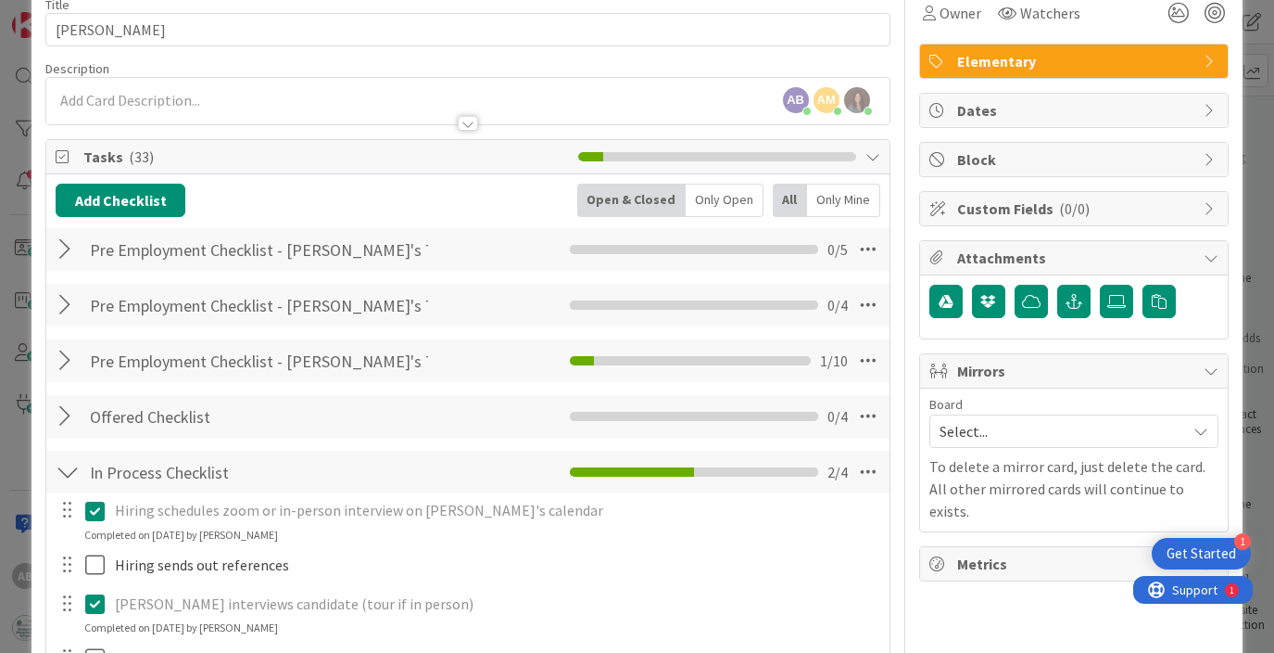
click at [69, 465] on div at bounding box center [68, 471] width 24 height 33
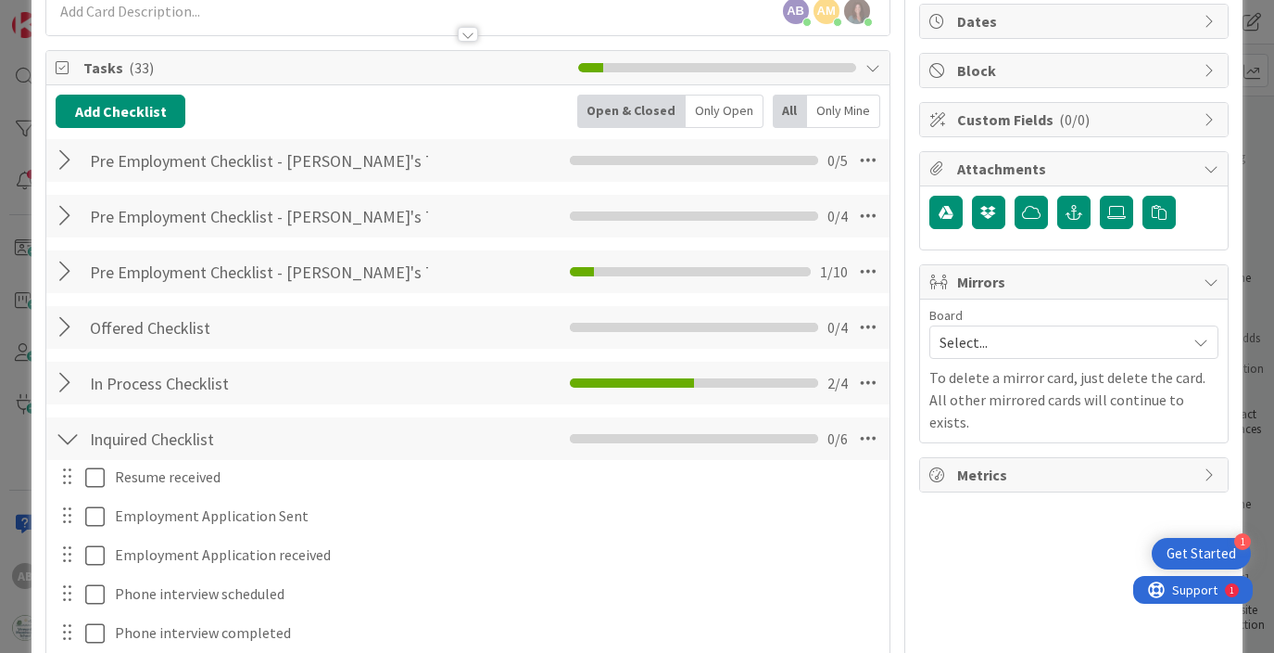
scroll to position [194, 0]
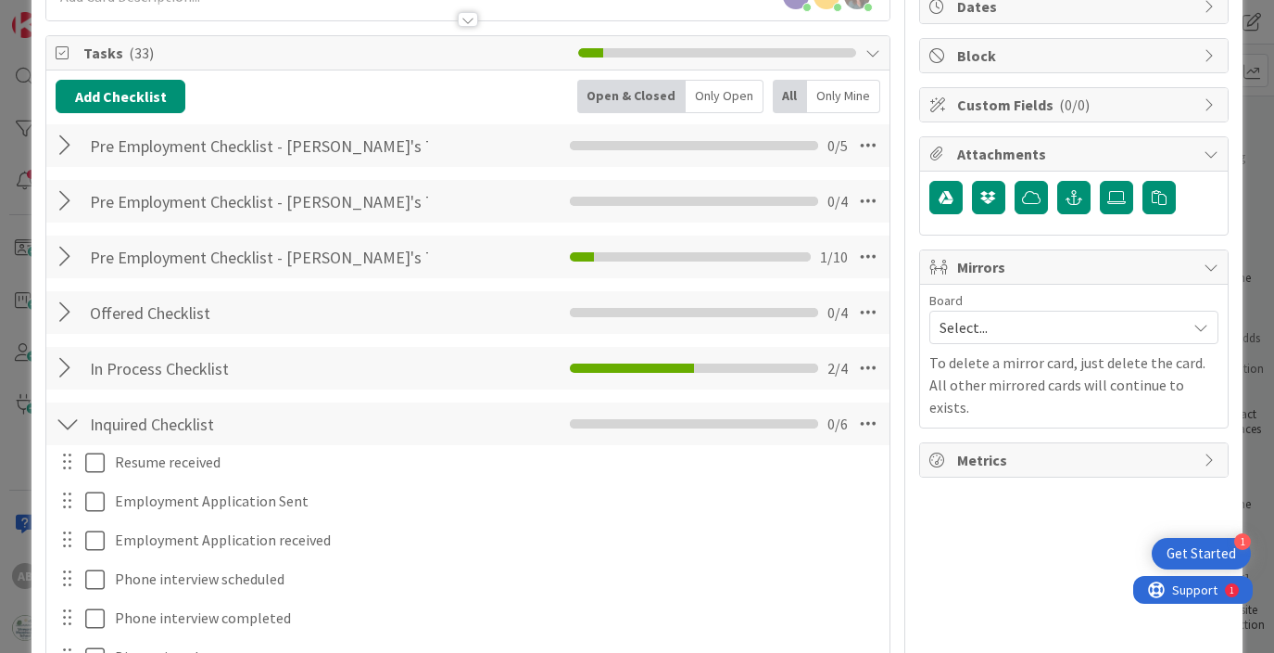
click at [71, 429] on div at bounding box center [68, 423] width 24 height 33
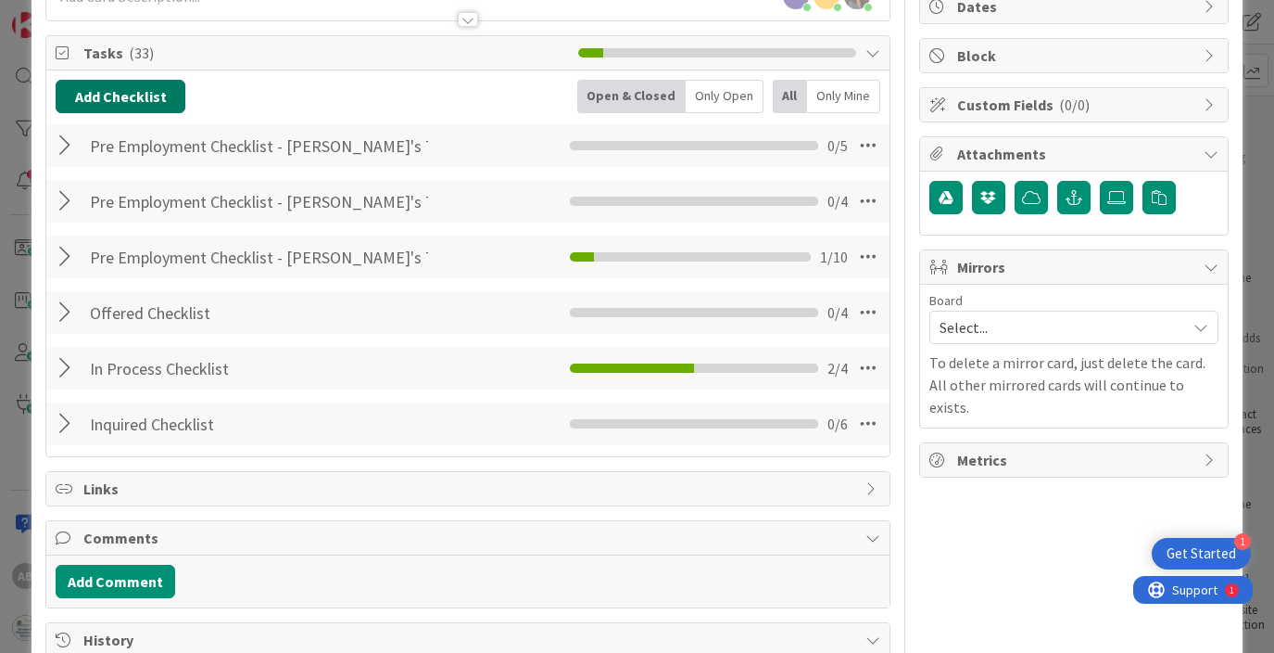
click at [153, 87] on button "Add Checklist" at bounding box center [121, 96] width 130 height 33
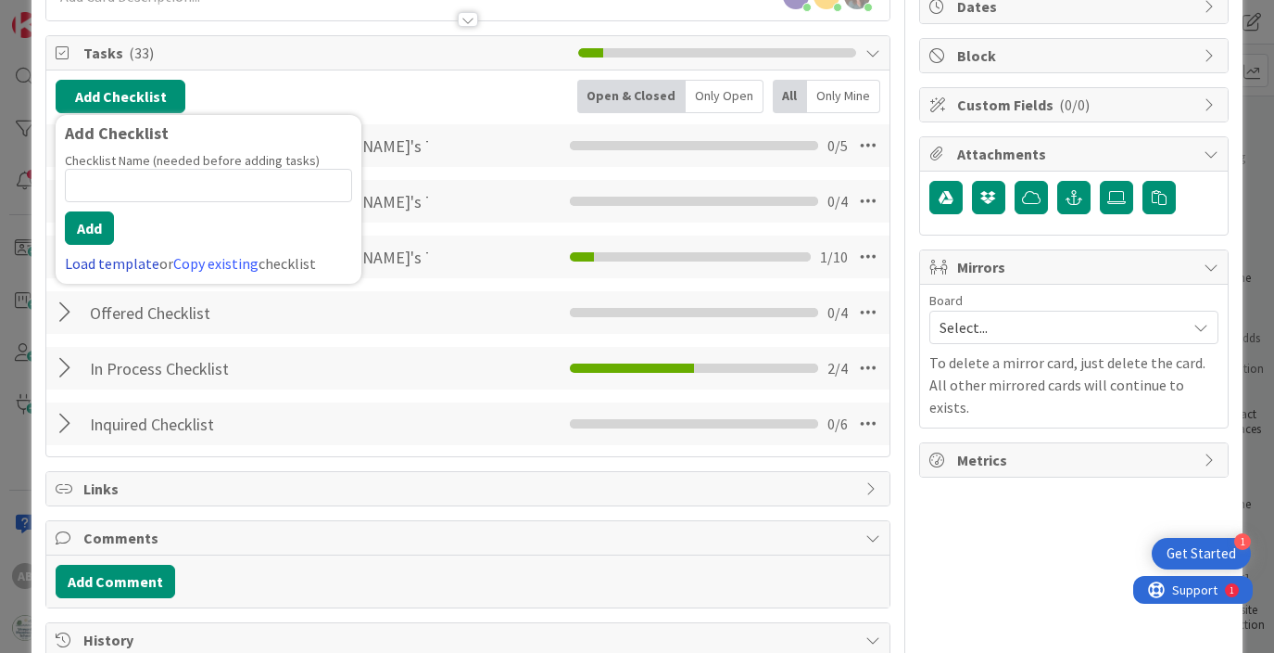
click at [117, 270] on link "Load template" at bounding box center [112, 263] width 95 height 19
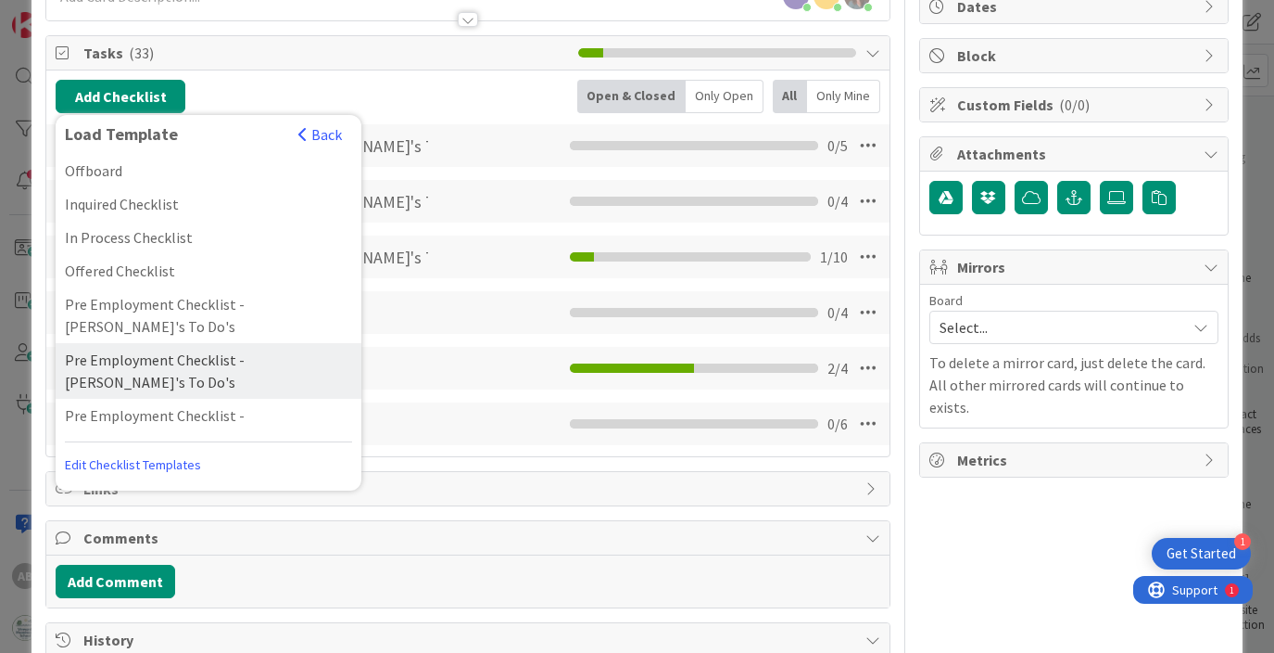
click at [210, 343] on div "Pre Employment Checklist - [PERSON_NAME]'s To Do's" at bounding box center [209, 371] width 306 height 56
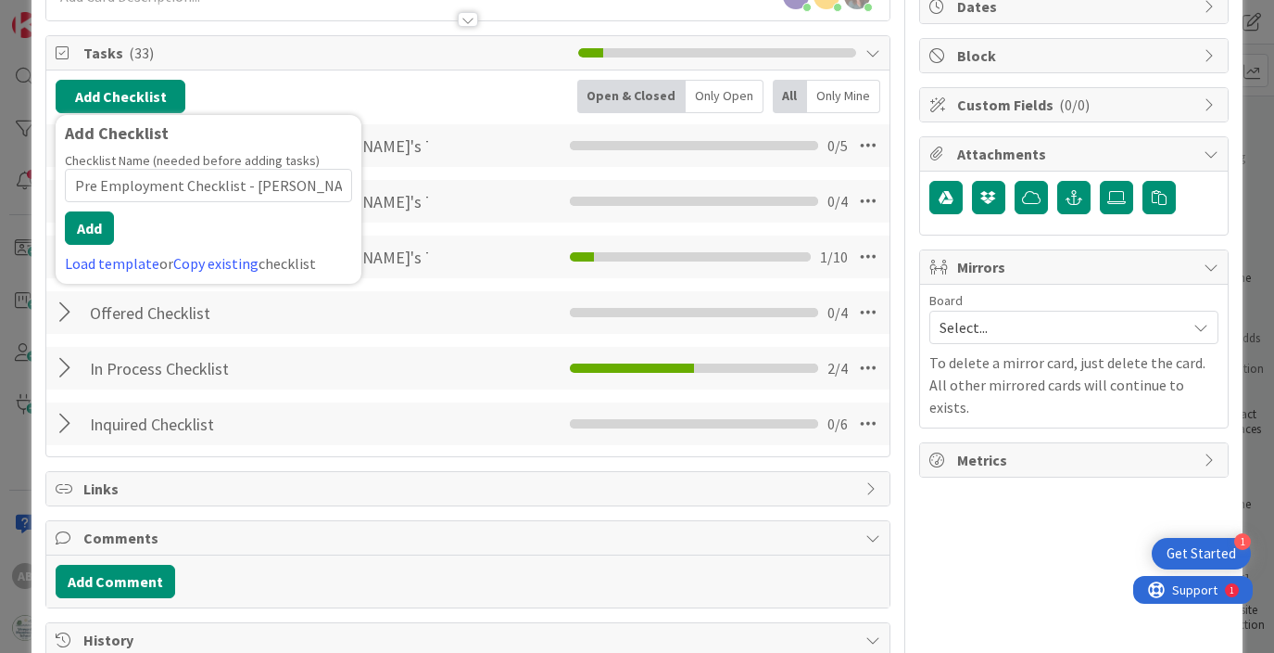
scroll to position [0, 7]
click at [91, 224] on button "Add" at bounding box center [89, 227] width 49 height 33
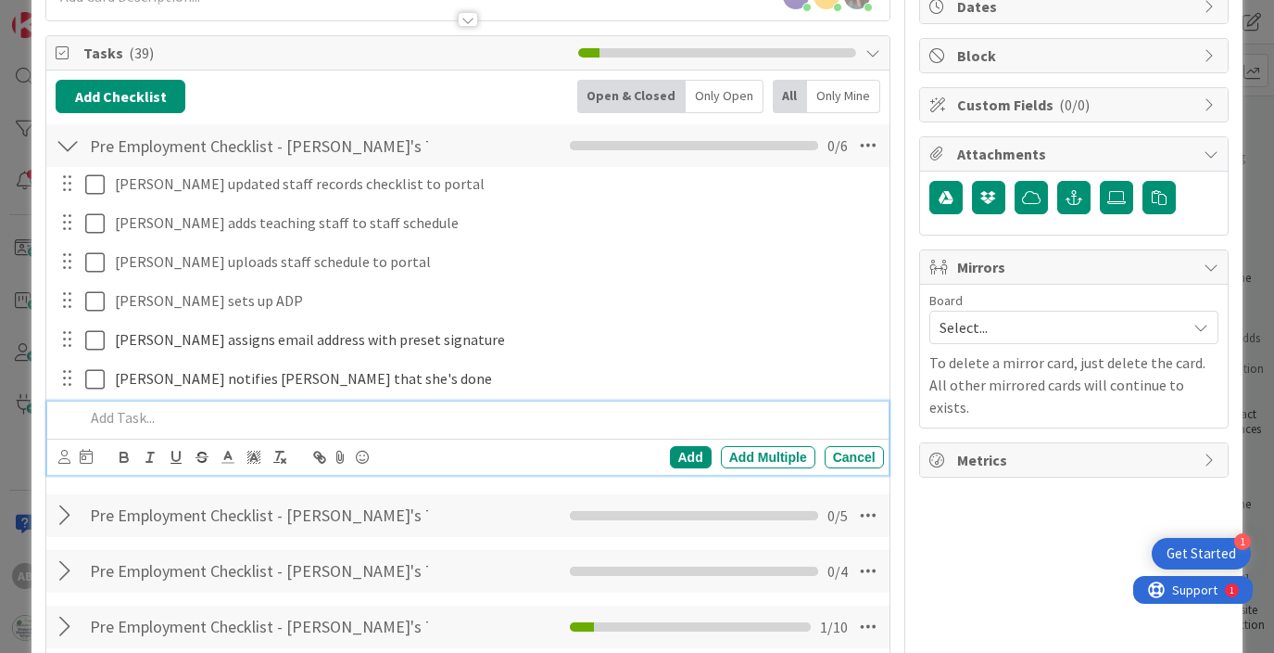
click at [64, 146] on div at bounding box center [68, 145] width 24 height 33
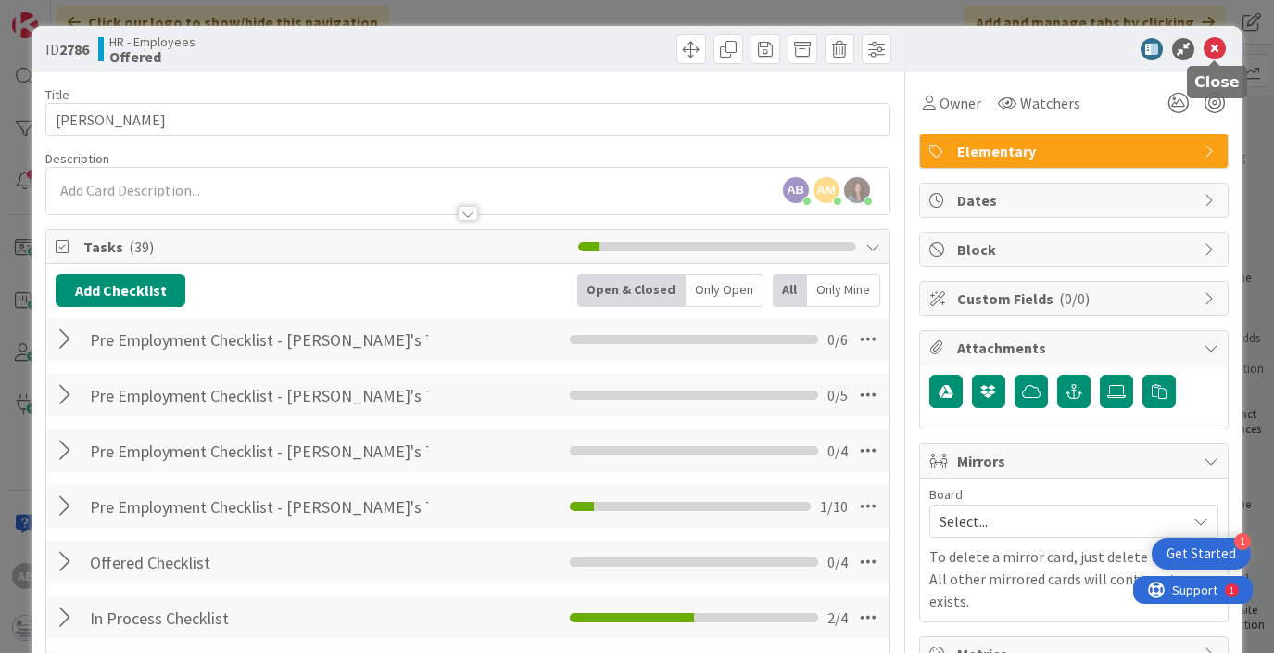
click at [1220, 52] on icon at bounding box center [1215, 49] width 22 height 22
